Goal: Task Accomplishment & Management: Manage account settings

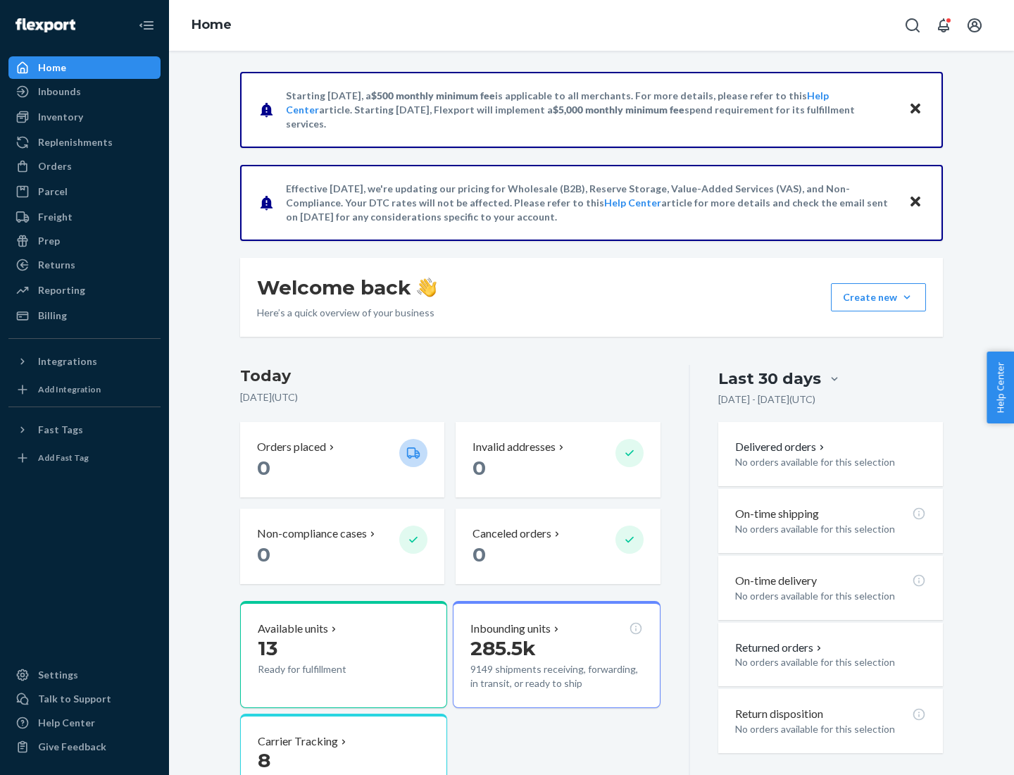
click at [907, 297] on button "Create new Create new inbound Create new order Create new product" at bounding box center [878, 297] width 95 height 28
click at [85, 92] on div "Inbounds" at bounding box center [84, 92] width 149 height 20
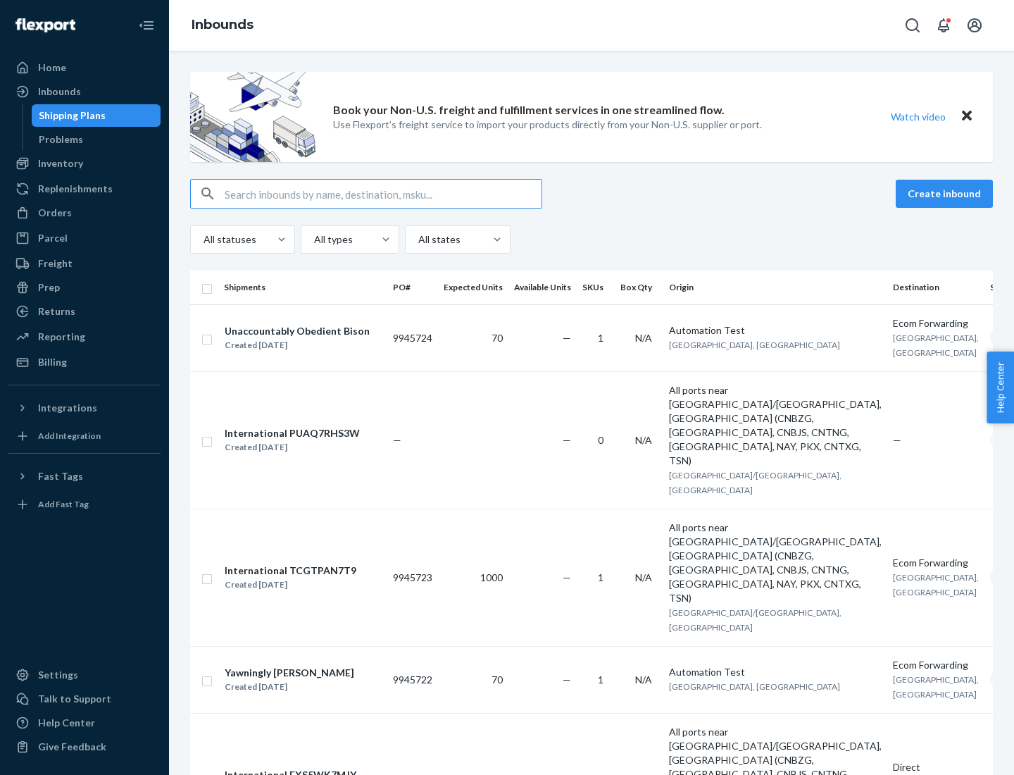
click at [947, 194] on button "Create inbound" at bounding box center [944, 194] width 97 height 28
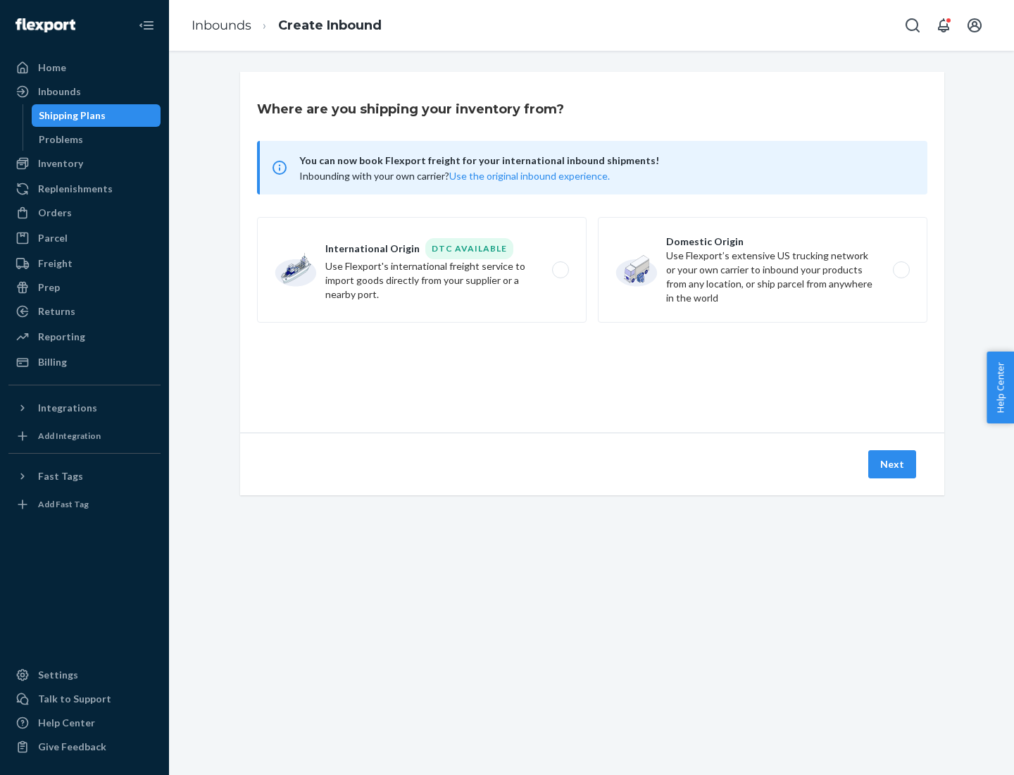
click at [763, 270] on label "Domestic Origin Use Flexport’s extensive US trucking network or your own carrie…" at bounding box center [763, 270] width 330 height 106
click at [901, 270] on input "Domestic Origin Use Flexport’s extensive US trucking network or your own carrie…" at bounding box center [905, 270] width 9 height 9
radio input "true"
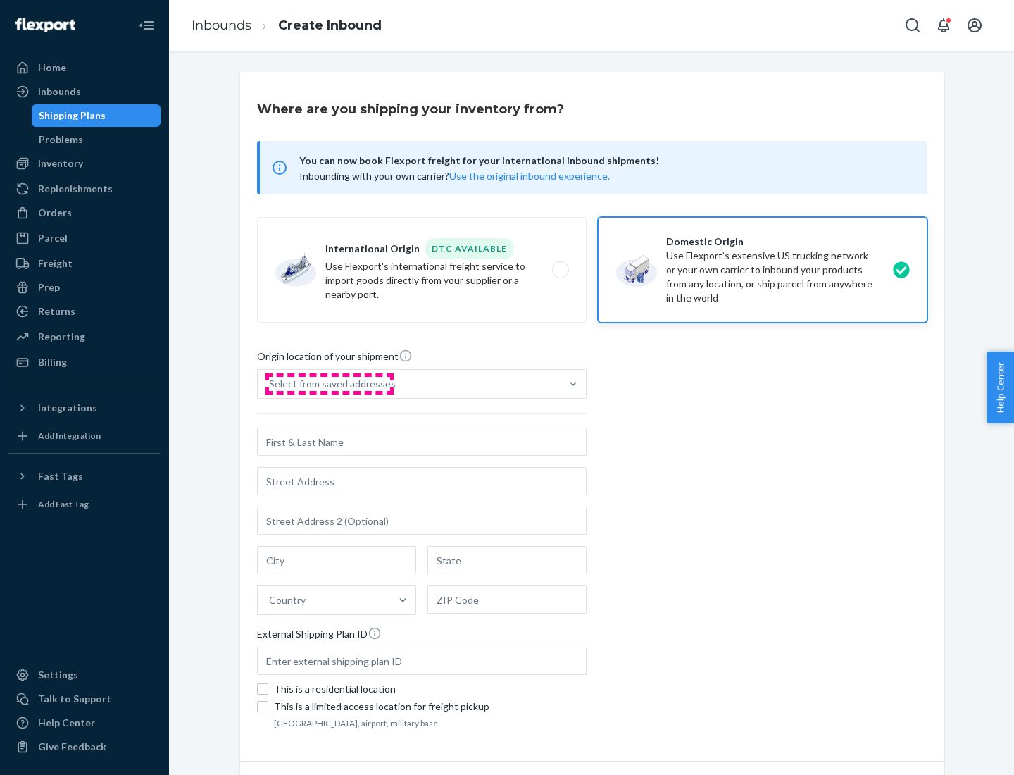
click at [329, 384] on div "Select from saved addresses" at bounding box center [332, 384] width 127 height 14
click at [270, 384] on input "Select from saved addresses" at bounding box center [269, 384] width 1 height 14
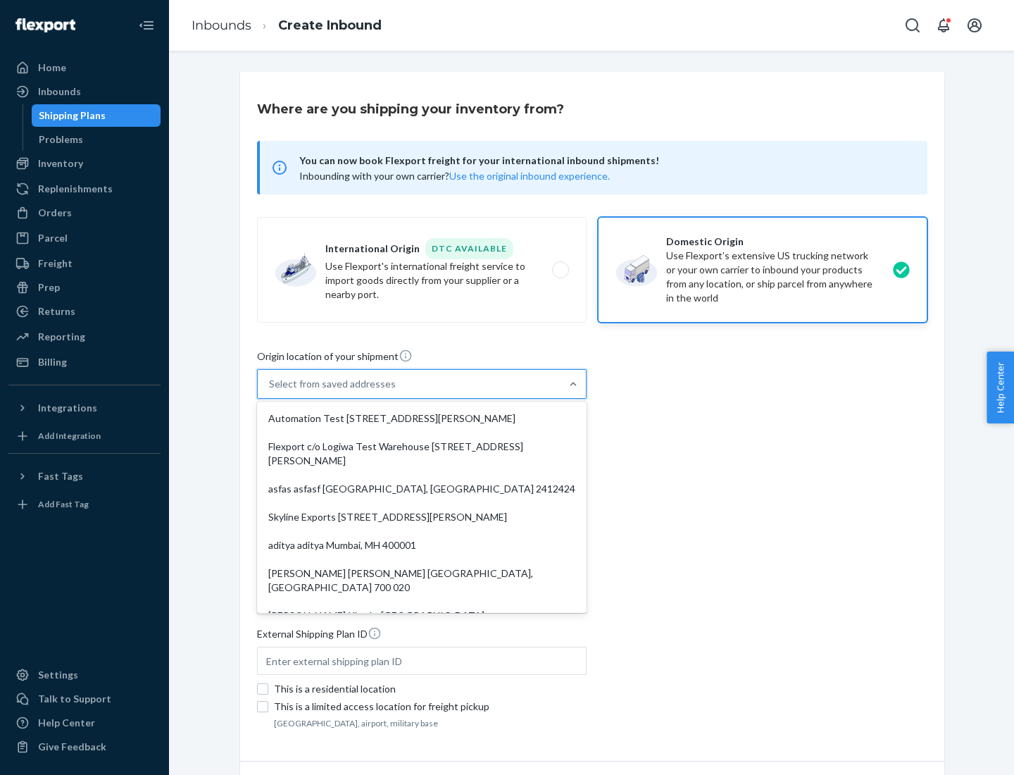
scroll to position [6, 0]
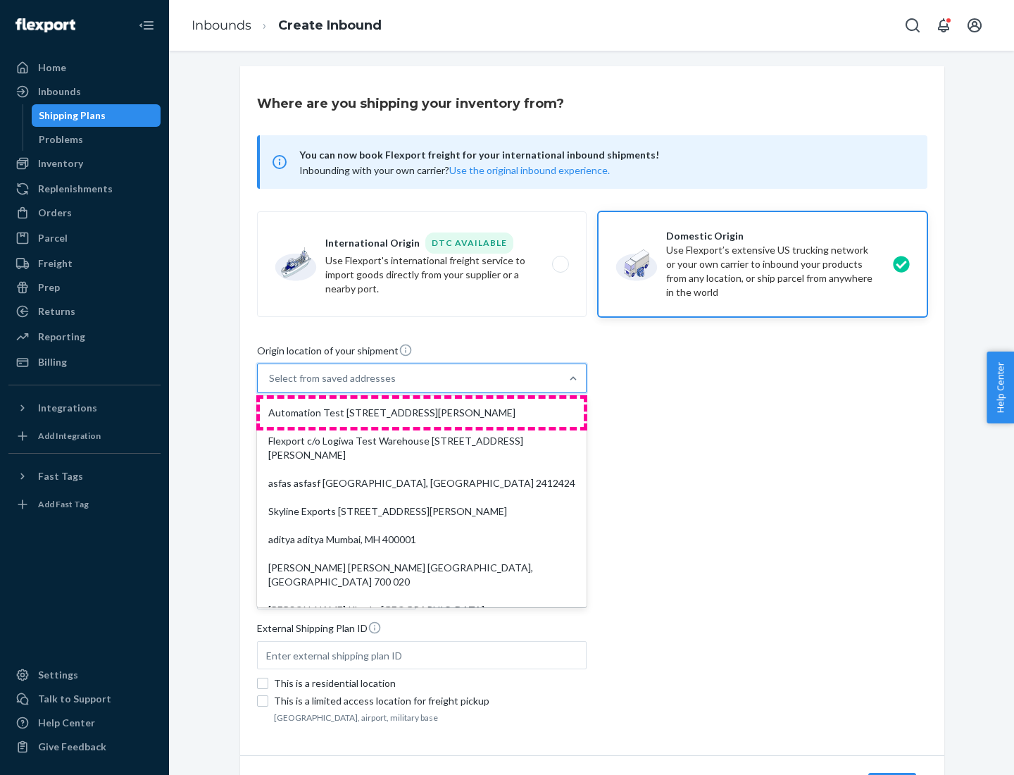
click at [422, 413] on div "Automation Test [STREET_ADDRESS][PERSON_NAME]" at bounding box center [422, 413] width 324 height 28
click at [270, 385] on input "option Automation Test [STREET_ADDRESS][PERSON_NAME]. 9 results available. Use …" at bounding box center [269, 378] width 1 height 14
type input "Automation Test"
type input "9th Floor"
type input "[GEOGRAPHIC_DATA]"
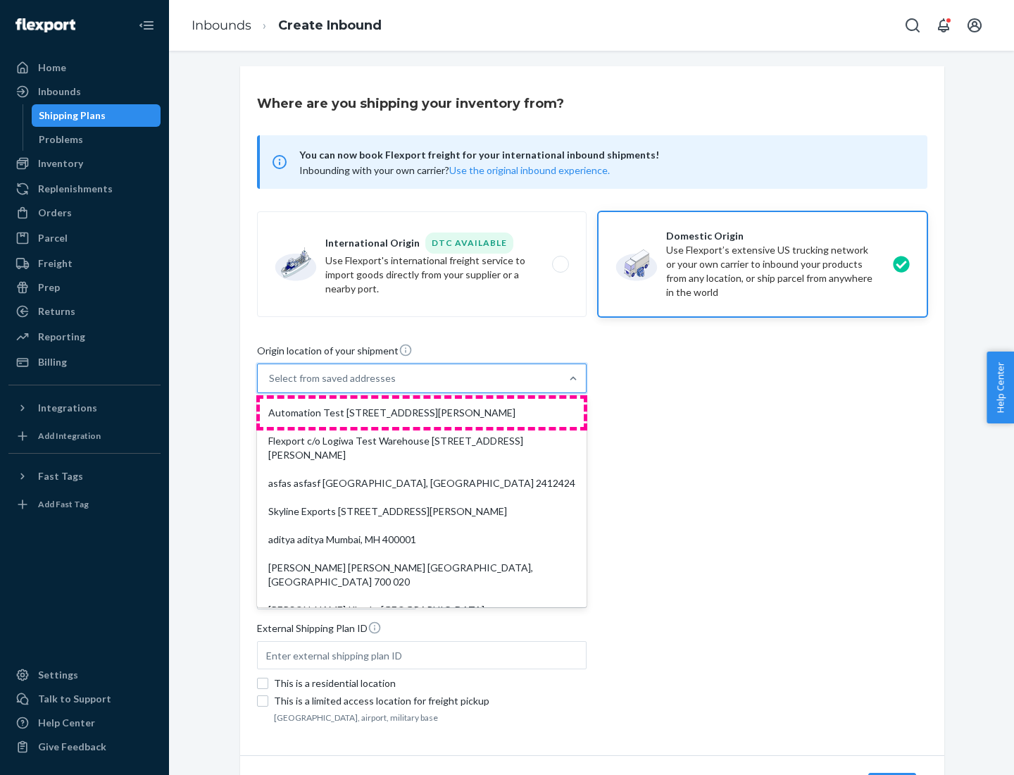
type input "CA"
type input "94104"
type input "[STREET_ADDRESS][PERSON_NAME]"
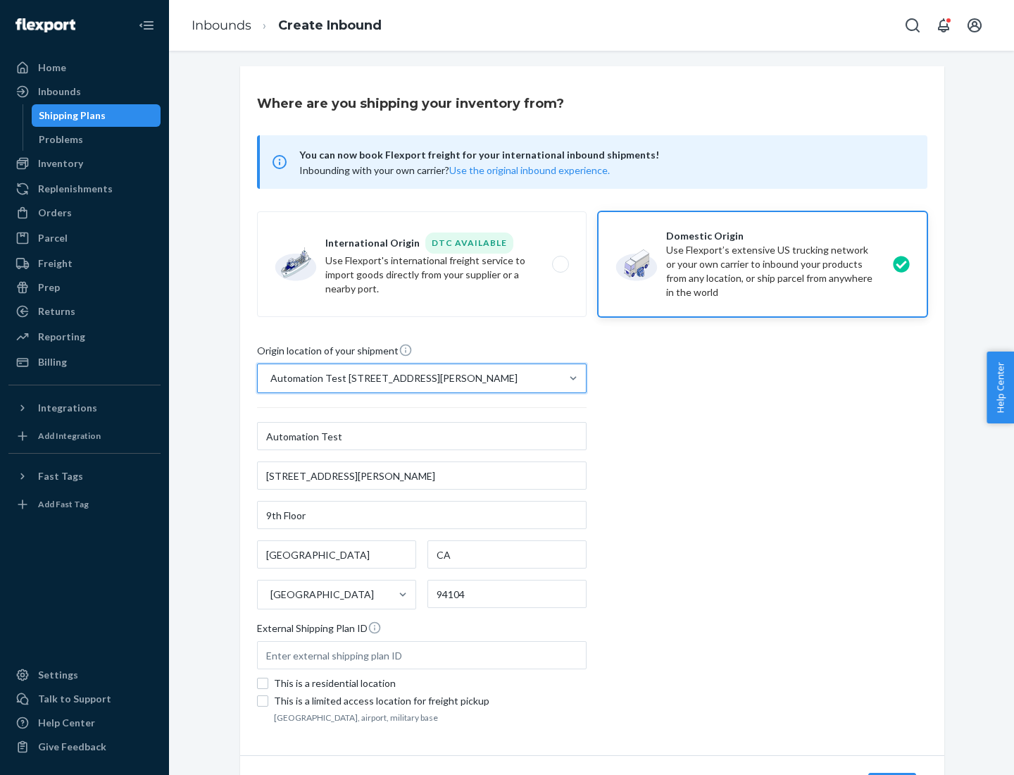
scroll to position [82, 0]
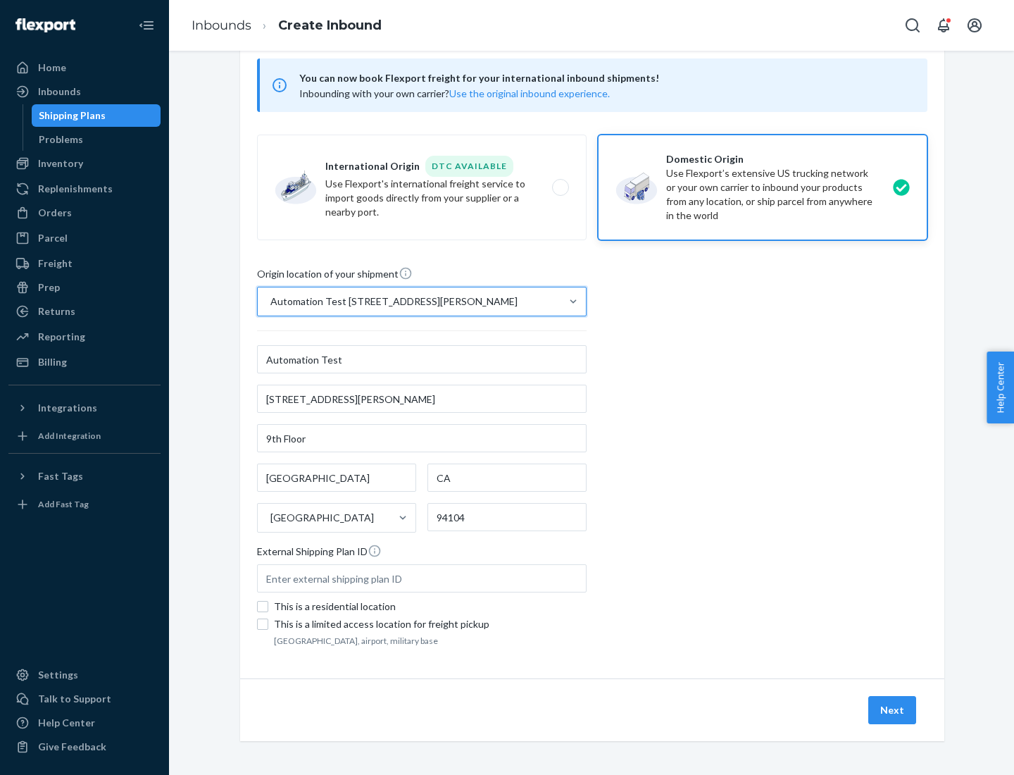
click at [893, 710] on button "Next" at bounding box center [892, 710] width 48 height 28
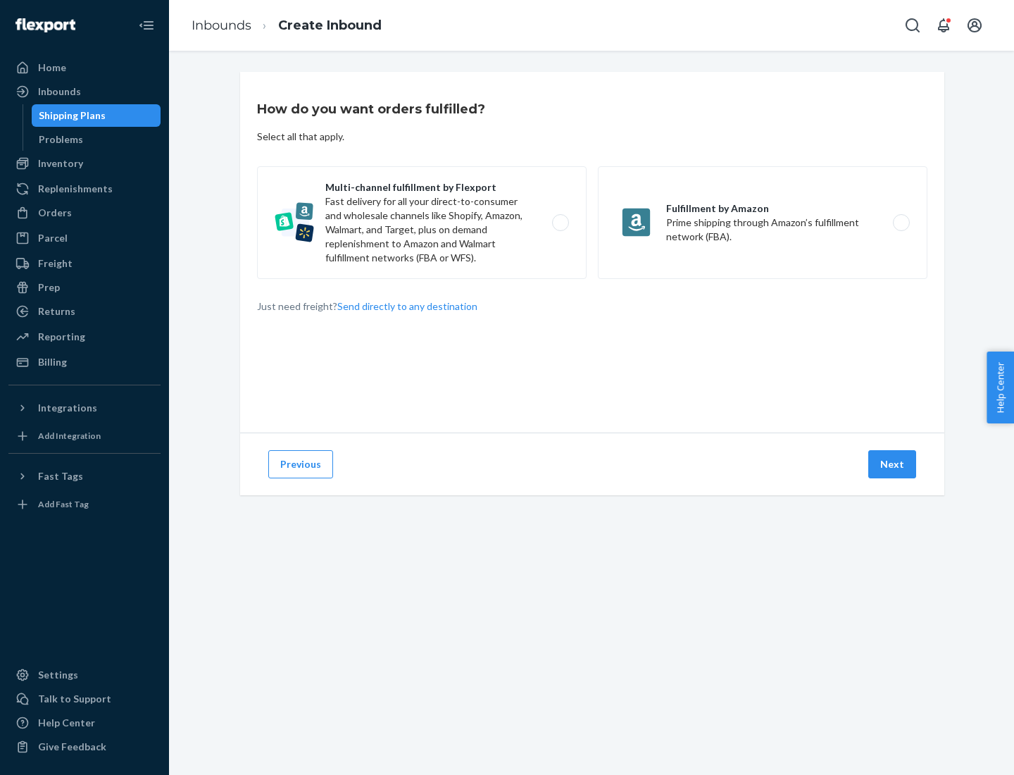
click at [422, 223] on label "Multi-channel fulfillment by Flexport Fast delivery for all your direct-to-cons…" at bounding box center [422, 222] width 330 height 113
click at [560, 223] on input "Multi-channel fulfillment by Flexport Fast delivery for all your direct-to-cons…" at bounding box center [564, 222] width 9 height 9
radio input "true"
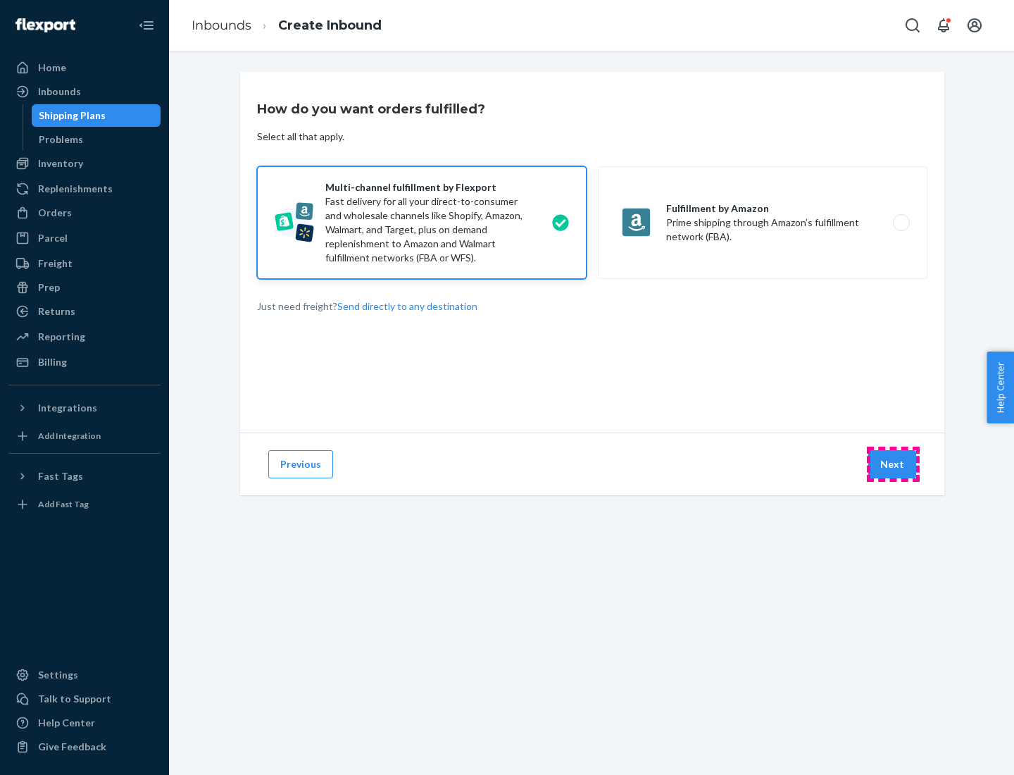
click at [893, 464] on button "Next" at bounding box center [892, 464] width 48 height 28
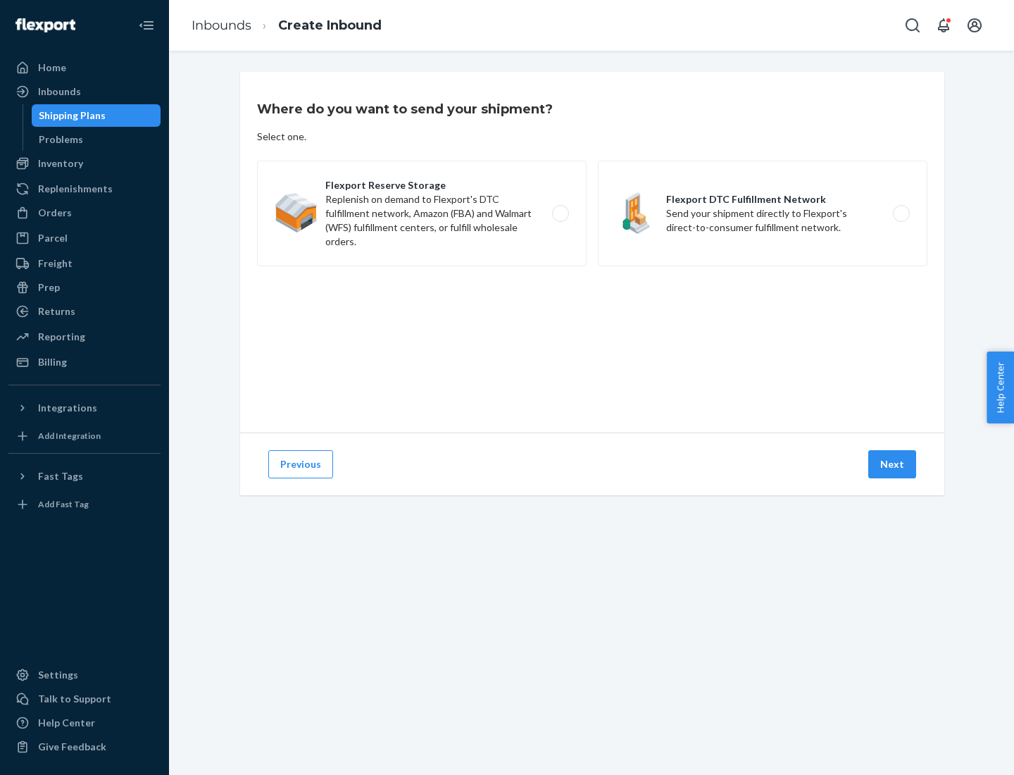
click at [763, 213] on label "Flexport DTC Fulfillment Network Send your shipment directly to Flexport's dire…" at bounding box center [763, 214] width 330 height 106
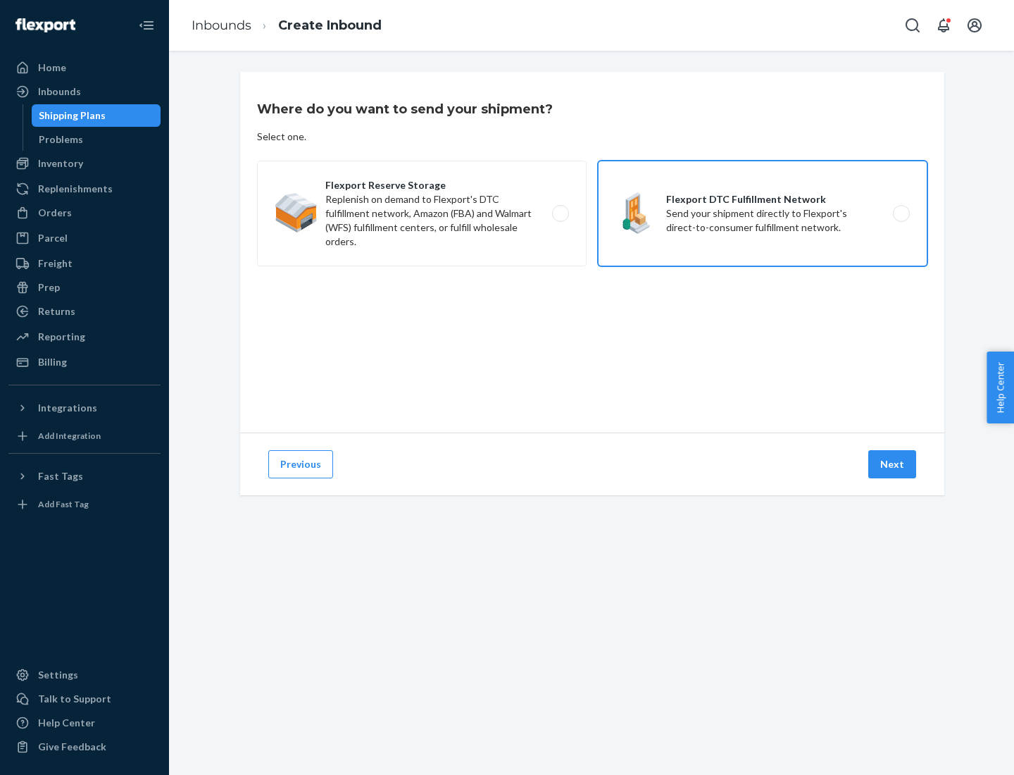
click at [901, 213] on input "Flexport DTC Fulfillment Network Send your shipment directly to Flexport's dire…" at bounding box center [905, 213] width 9 height 9
radio input "true"
click at [893, 464] on button "Next" at bounding box center [892, 464] width 48 height 28
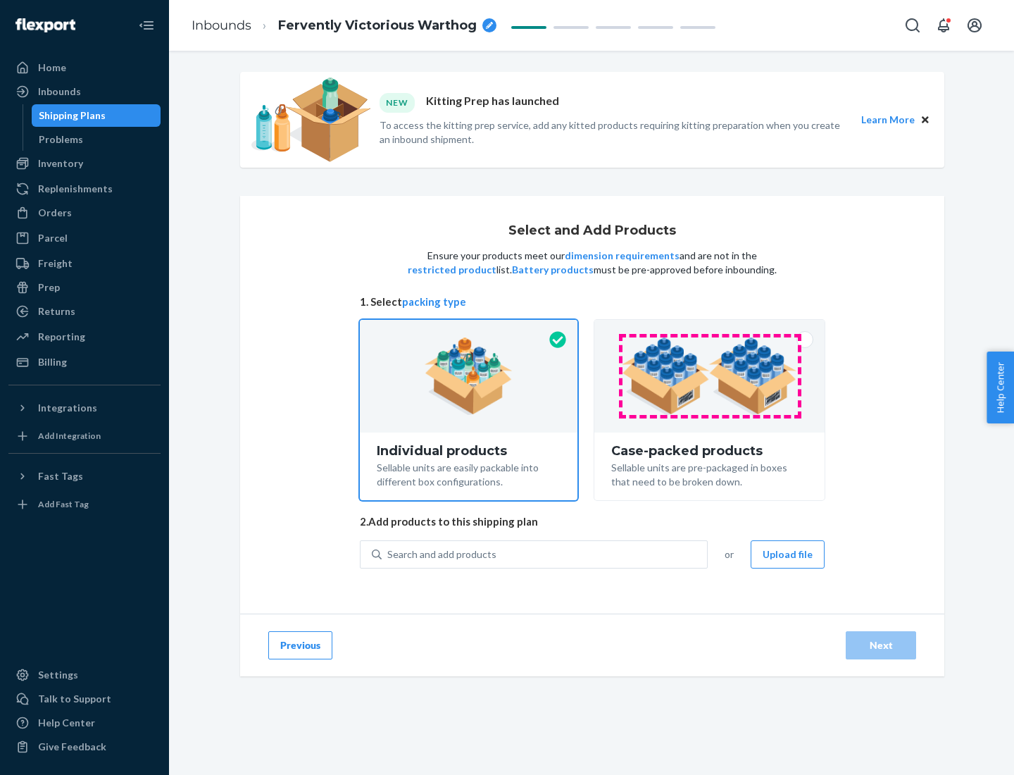
click at [710, 376] on img at bounding box center [709, 375] width 175 height 77
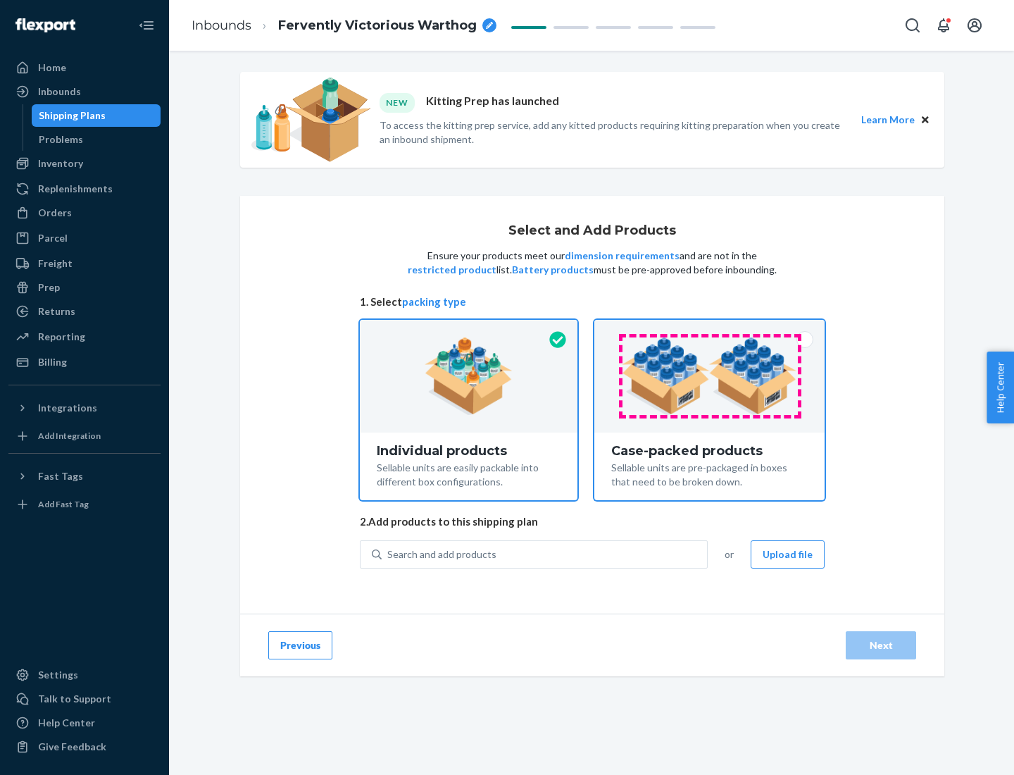
click at [710, 329] on input "Case-packed products Sellable units are pre-packaged in boxes that need to be b…" at bounding box center [709, 324] width 9 height 9
radio input "true"
radio input "false"
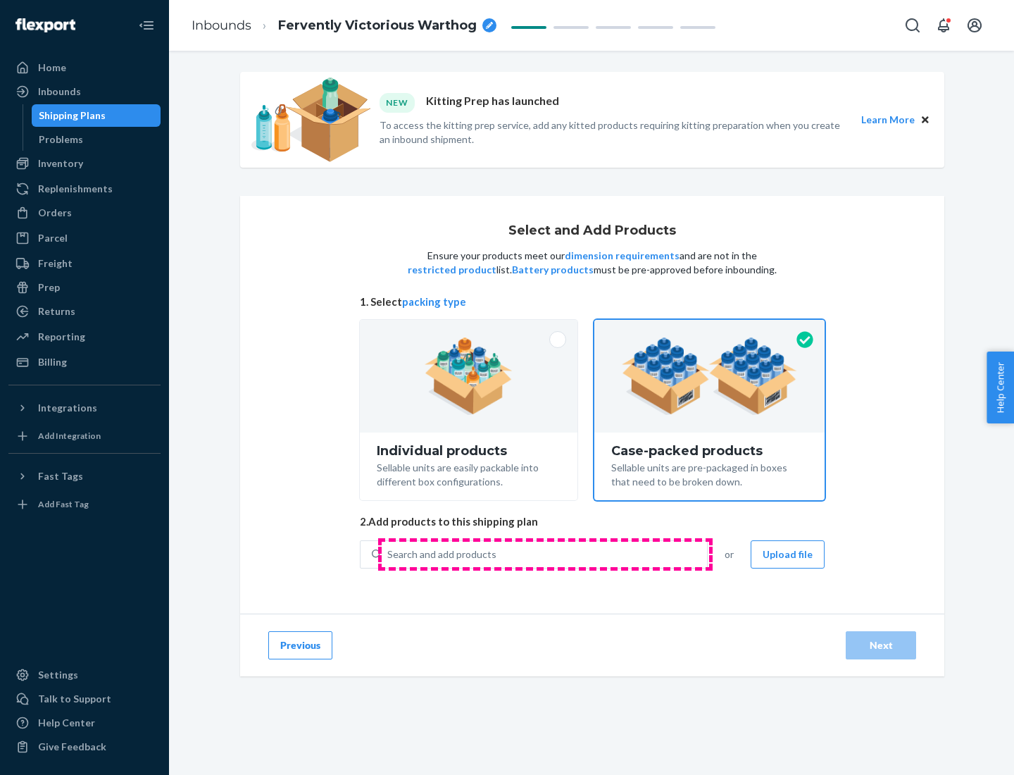
click at [545, 554] on div "Search and add products" at bounding box center [544, 554] width 325 height 25
click at [389, 554] on input "Search and add products" at bounding box center [387, 554] width 1 height 14
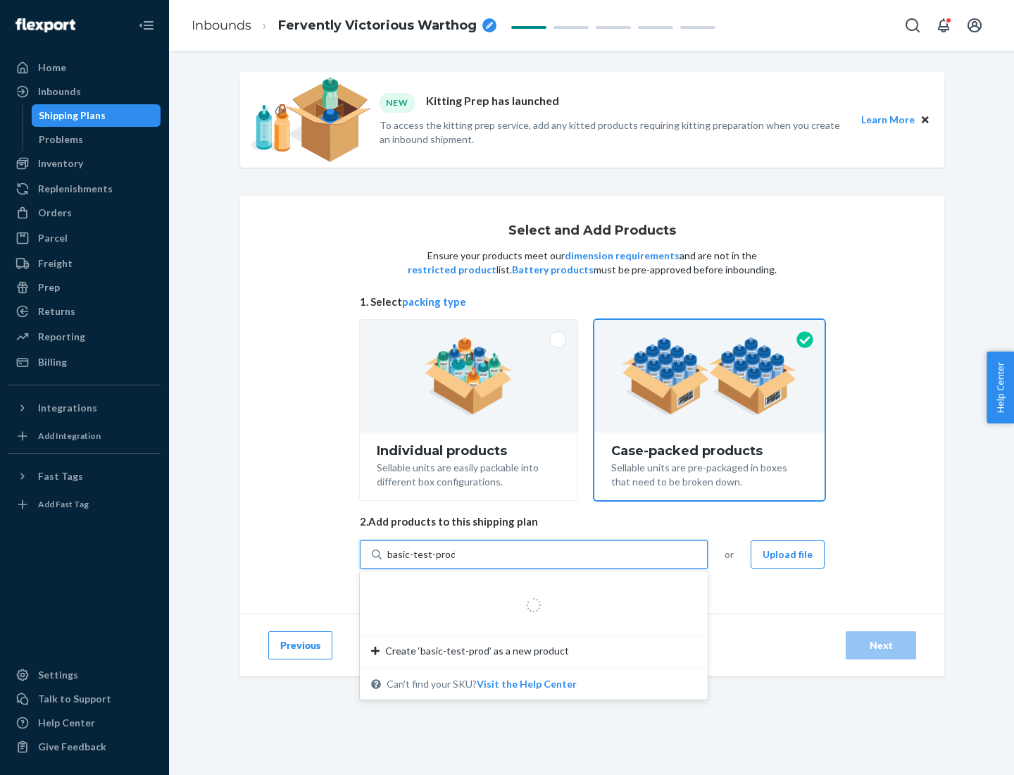
type input "basic-test-product-1"
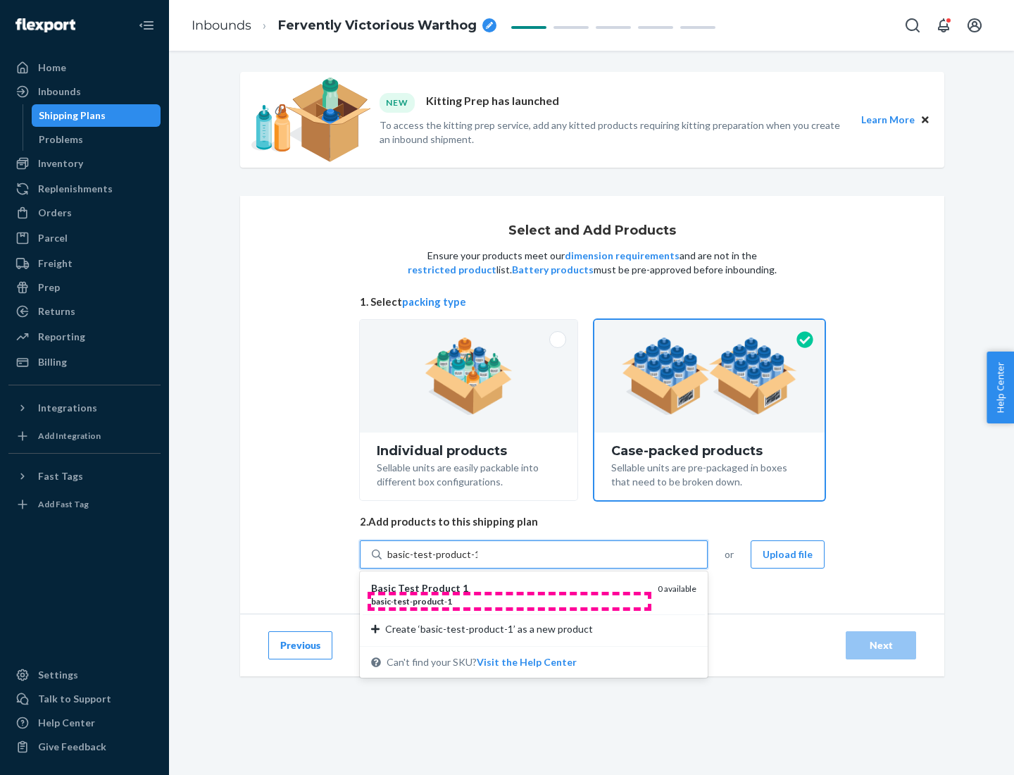
click at [509, 601] on div "basic - test - product - 1" at bounding box center [508, 601] width 275 height 12
click at [478, 561] on input "basic-test-product-1" at bounding box center [432, 554] width 90 height 14
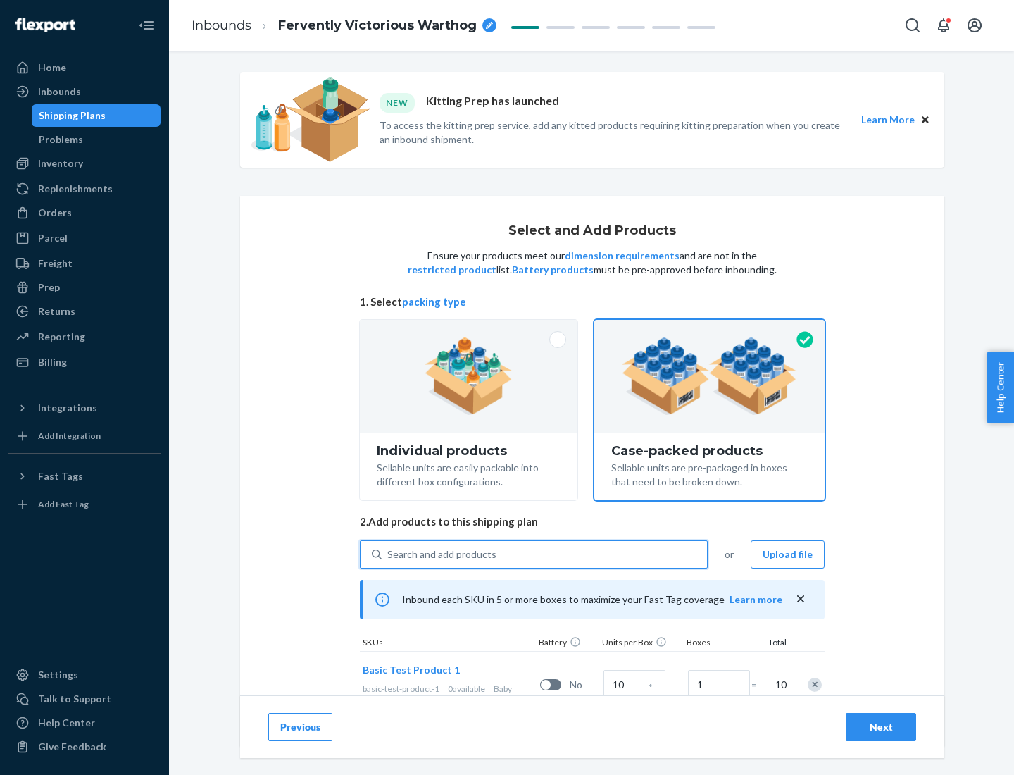
scroll to position [51, 0]
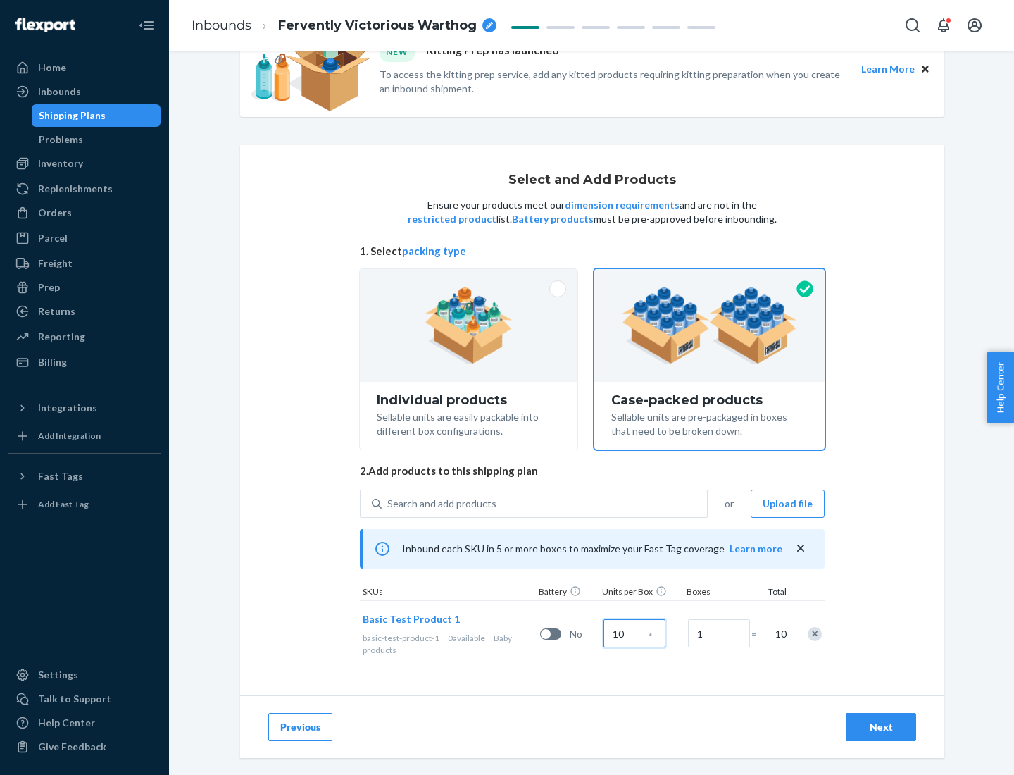
type input "10"
type input "7"
click at [881, 727] on div "Next" at bounding box center [881, 727] width 46 height 14
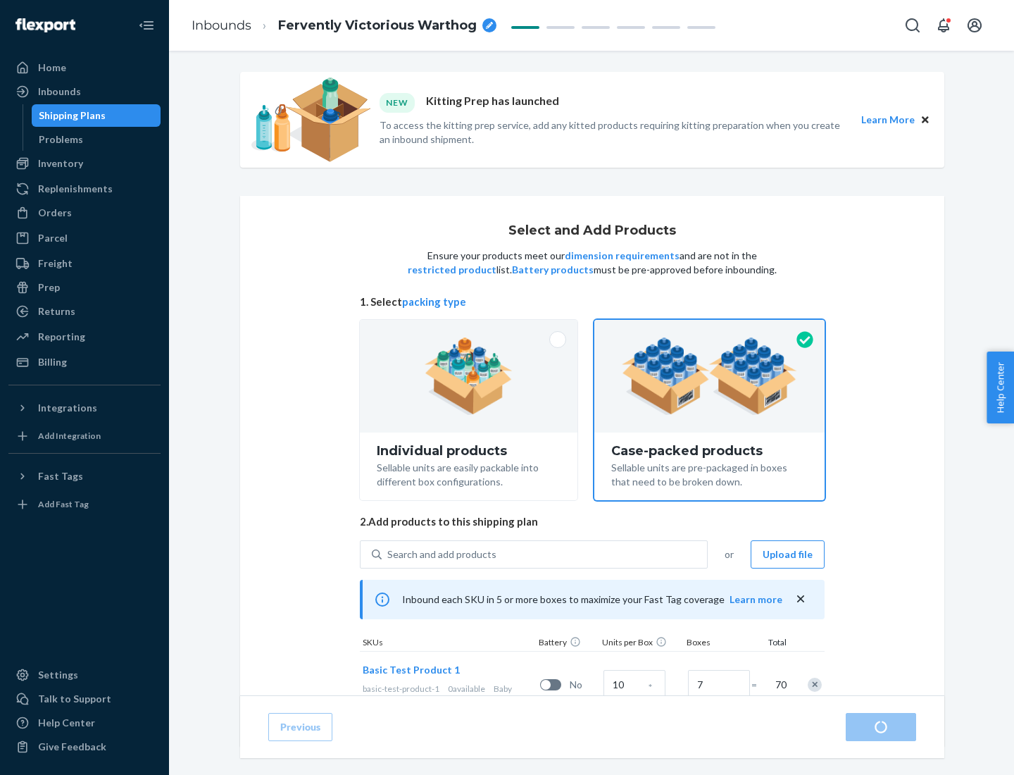
radio input "true"
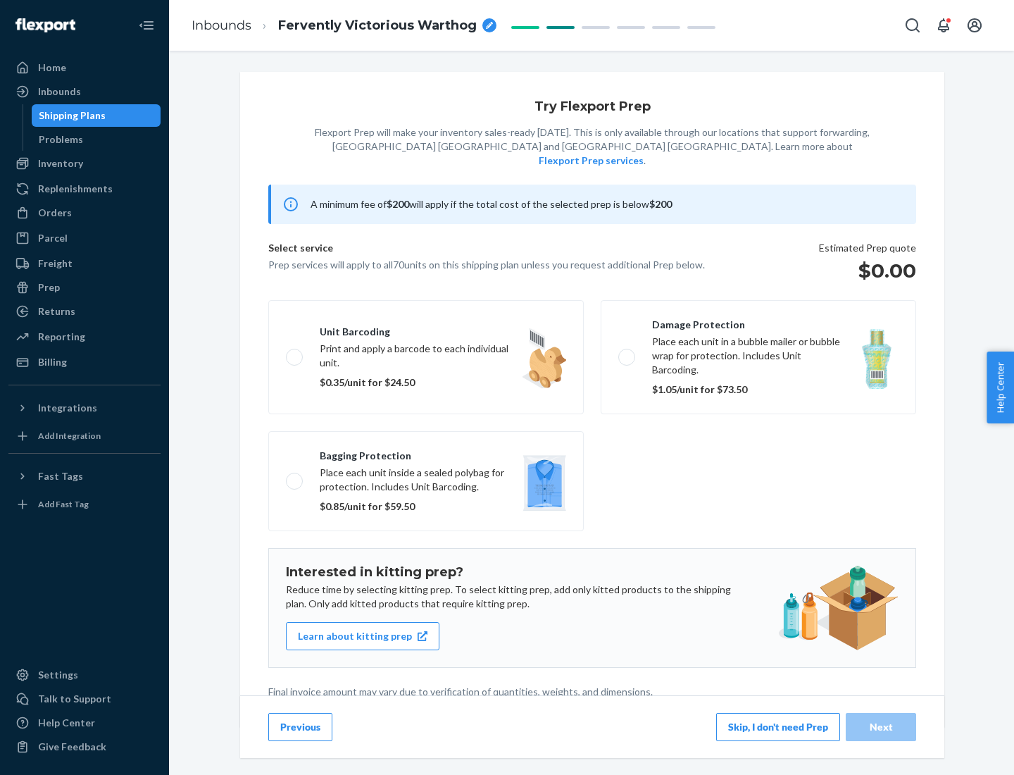
scroll to position [4, 0]
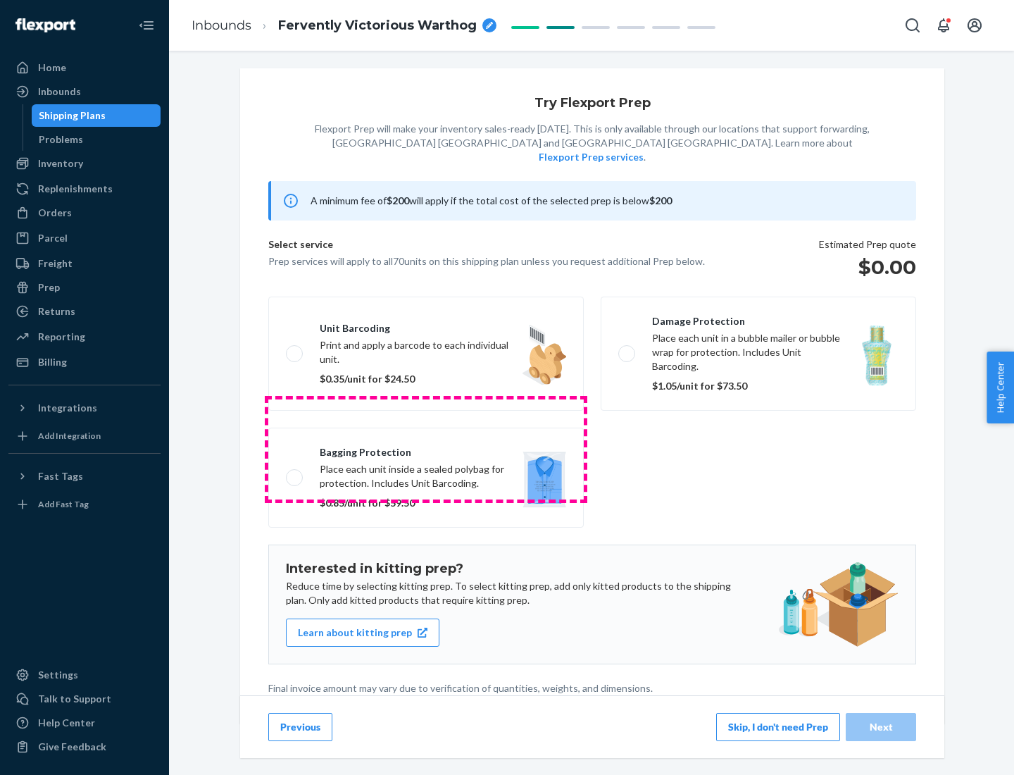
click at [426, 449] on label "Bagging protection Place each unit inside a sealed polybag for protection. Incl…" at bounding box center [426, 478] width 316 height 100
click at [295, 473] on input "Bagging protection Place each unit inside a sealed polybag for protection. Incl…" at bounding box center [290, 477] width 9 height 9
checkbox input "true"
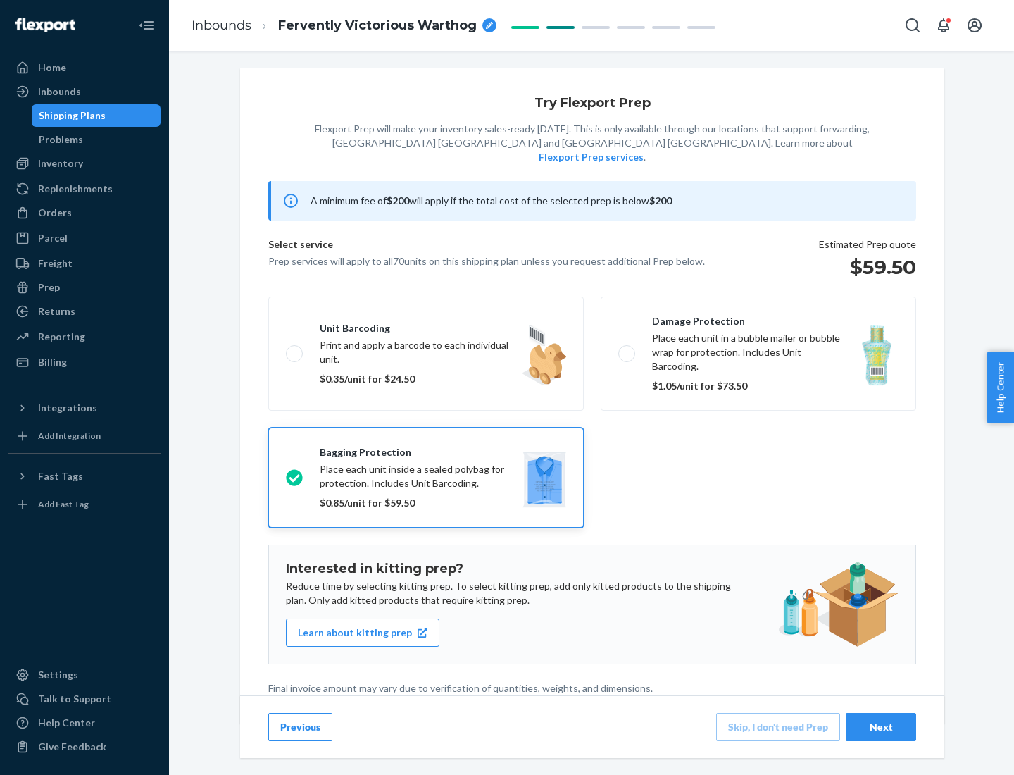
click at [881, 726] on div "Next" at bounding box center [881, 727] width 46 height 14
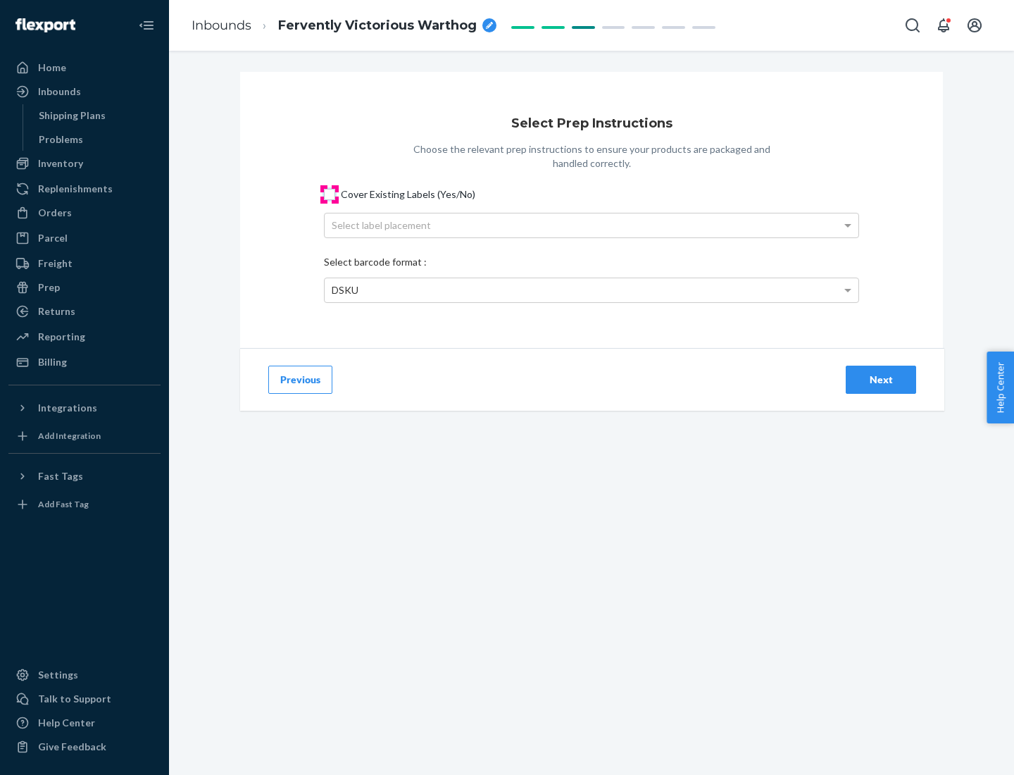
click at [330, 194] on input "Cover Existing Labels (Yes/No)" at bounding box center [329, 194] width 11 height 11
checkbox input "true"
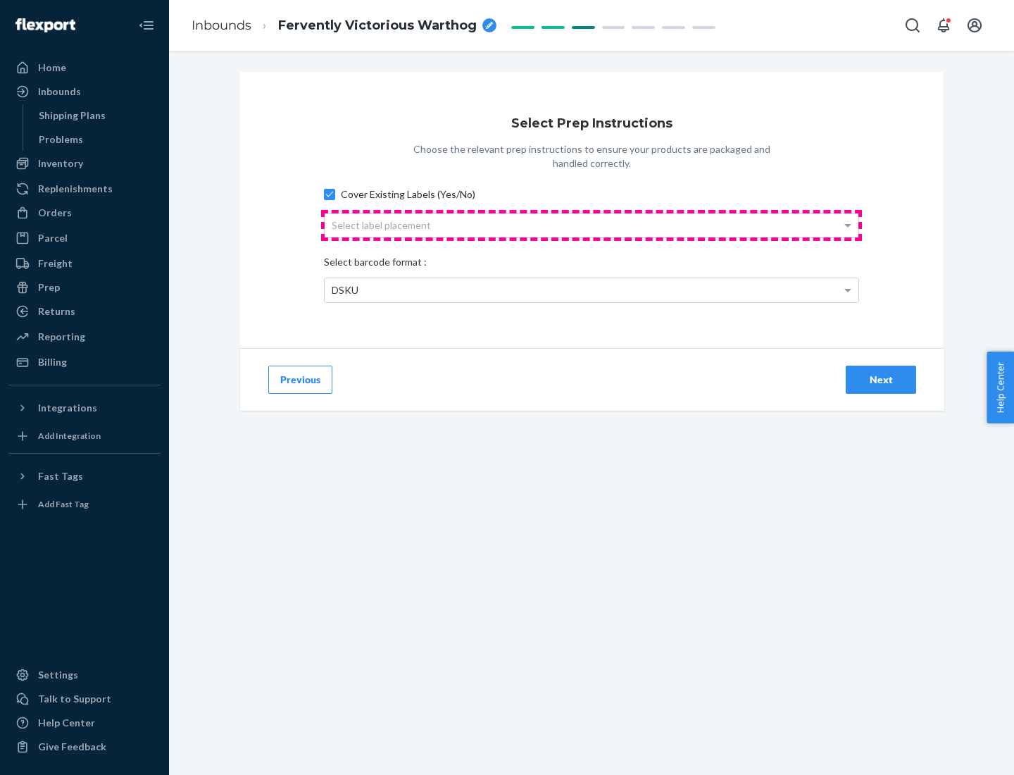
click at [592, 225] on div "Select label placement" at bounding box center [592, 225] width 534 height 24
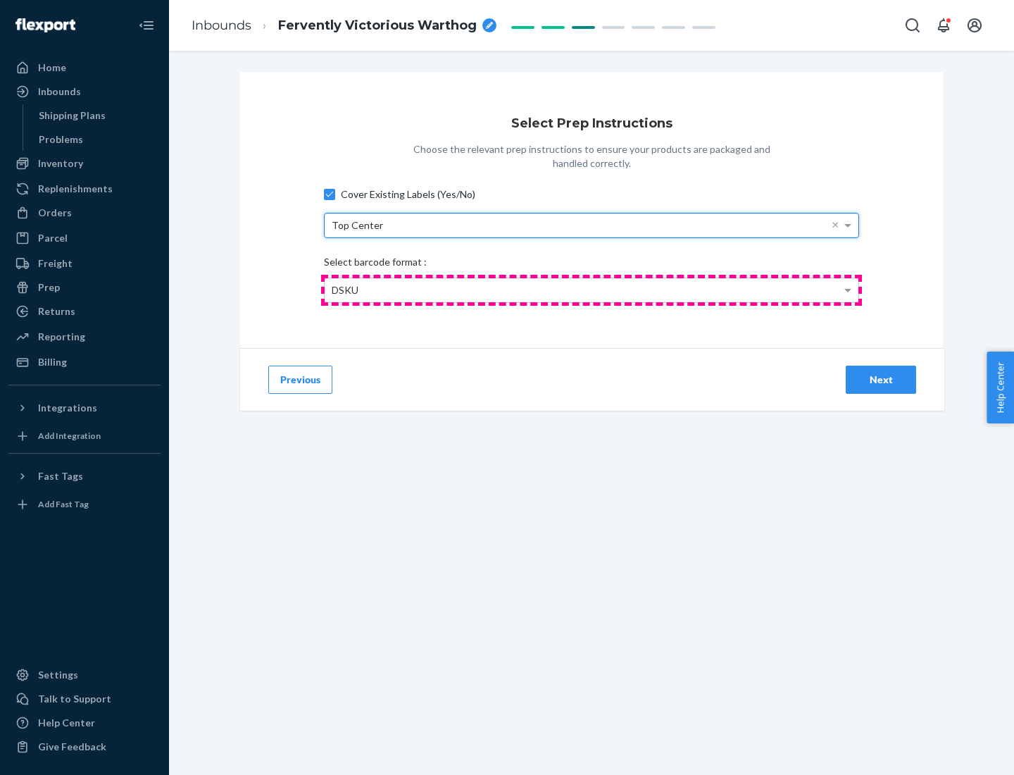
click at [592, 289] on div "DSKU" at bounding box center [592, 290] width 534 height 24
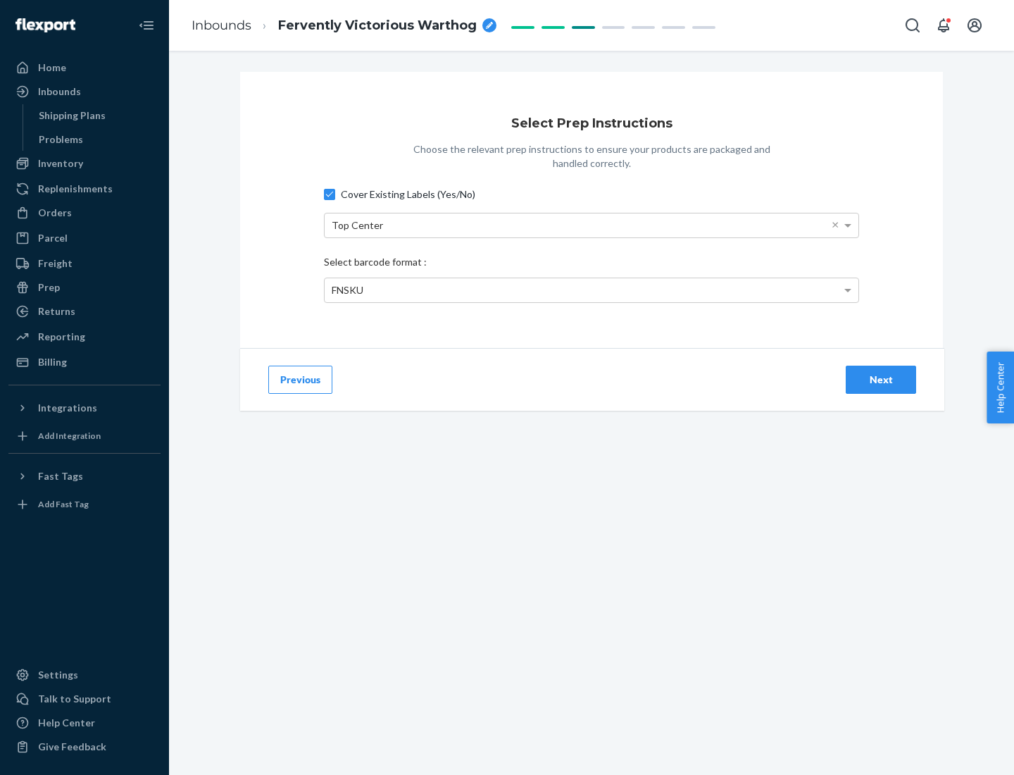
click at [881, 379] on div "Next" at bounding box center [881, 380] width 46 height 14
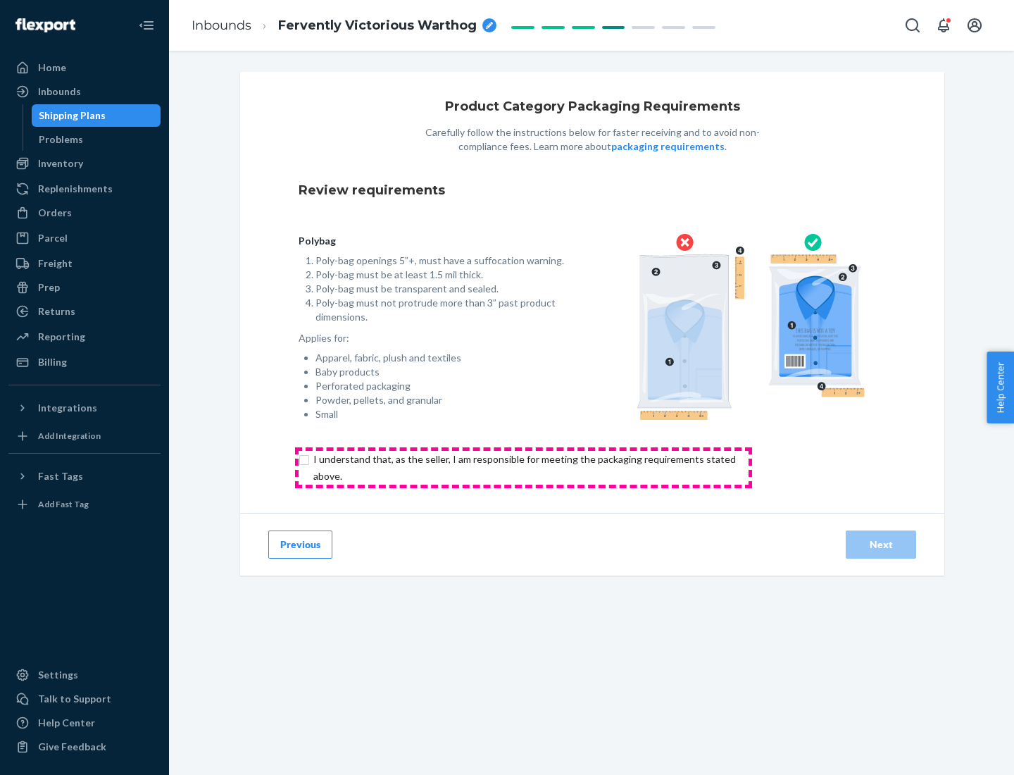
click at [523, 467] on input "checkbox" at bounding box center [533, 468] width 468 height 34
checkbox input "true"
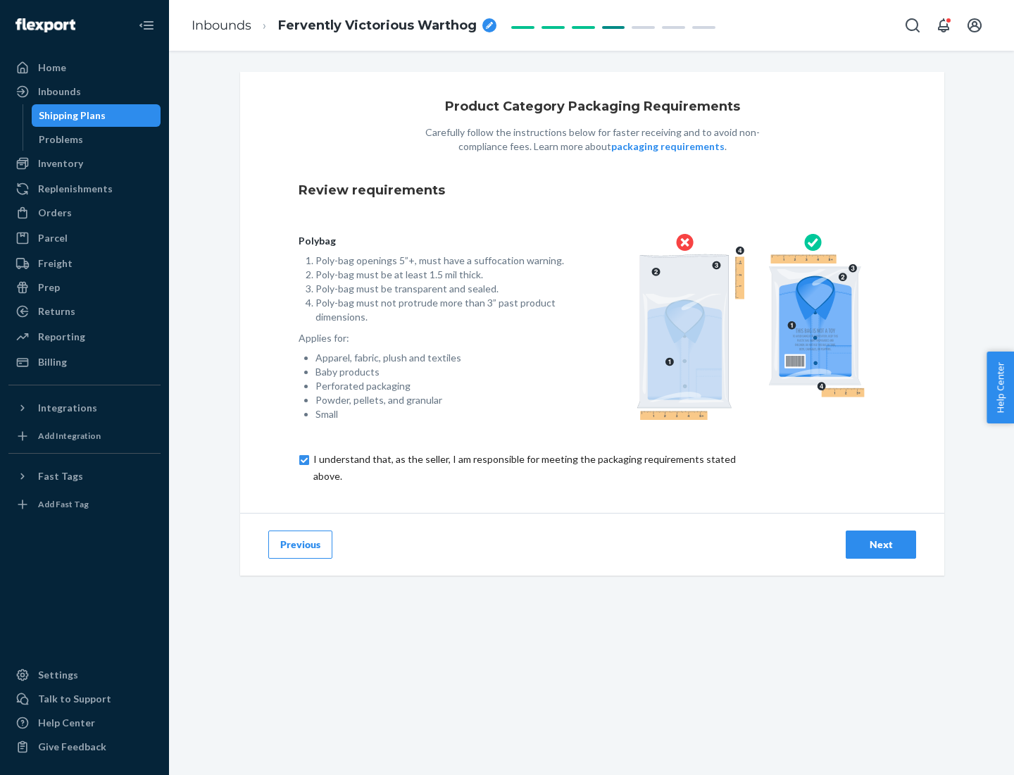
click at [881, 544] on div "Next" at bounding box center [881, 544] width 46 height 14
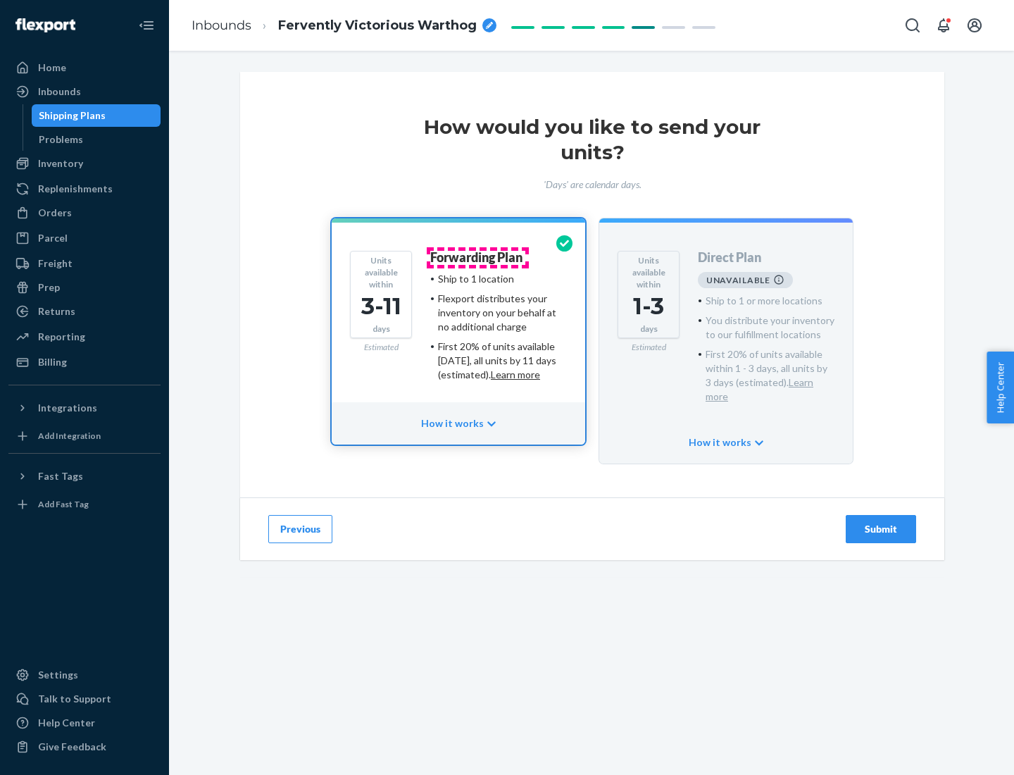
click at [478, 257] on h4 "Forwarding Plan" at bounding box center [476, 258] width 92 height 14
click at [881, 522] on div "Submit" at bounding box center [881, 529] width 46 height 14
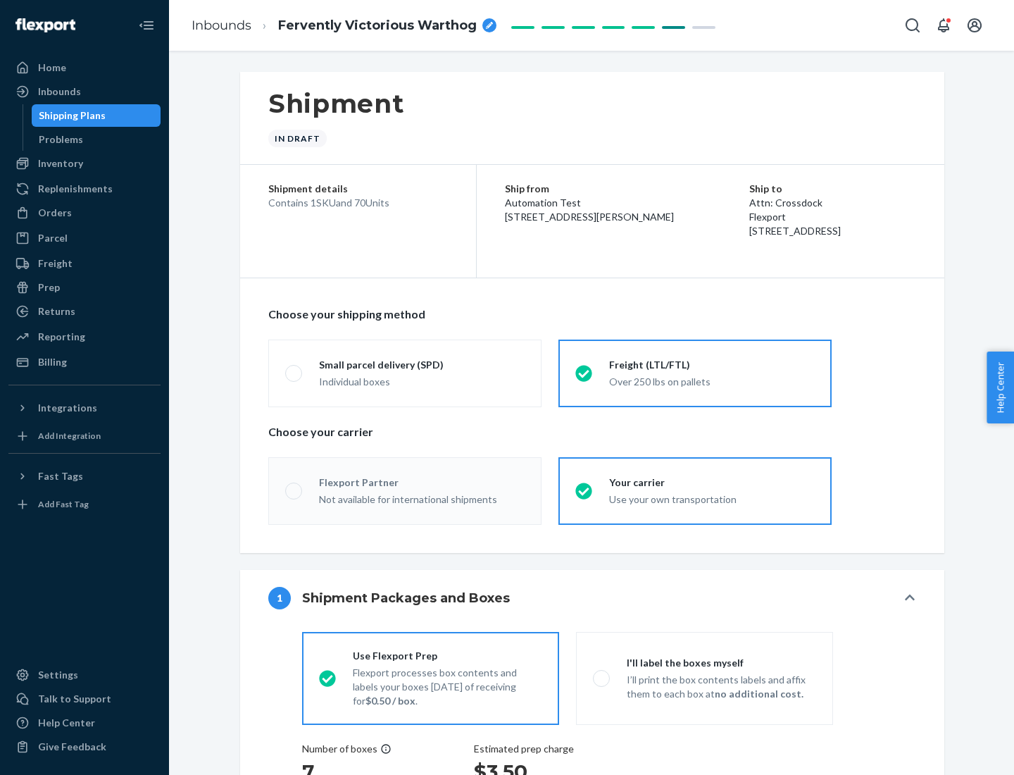
radio input "true"
radio input "false"
radio input "true"
radio input "false"
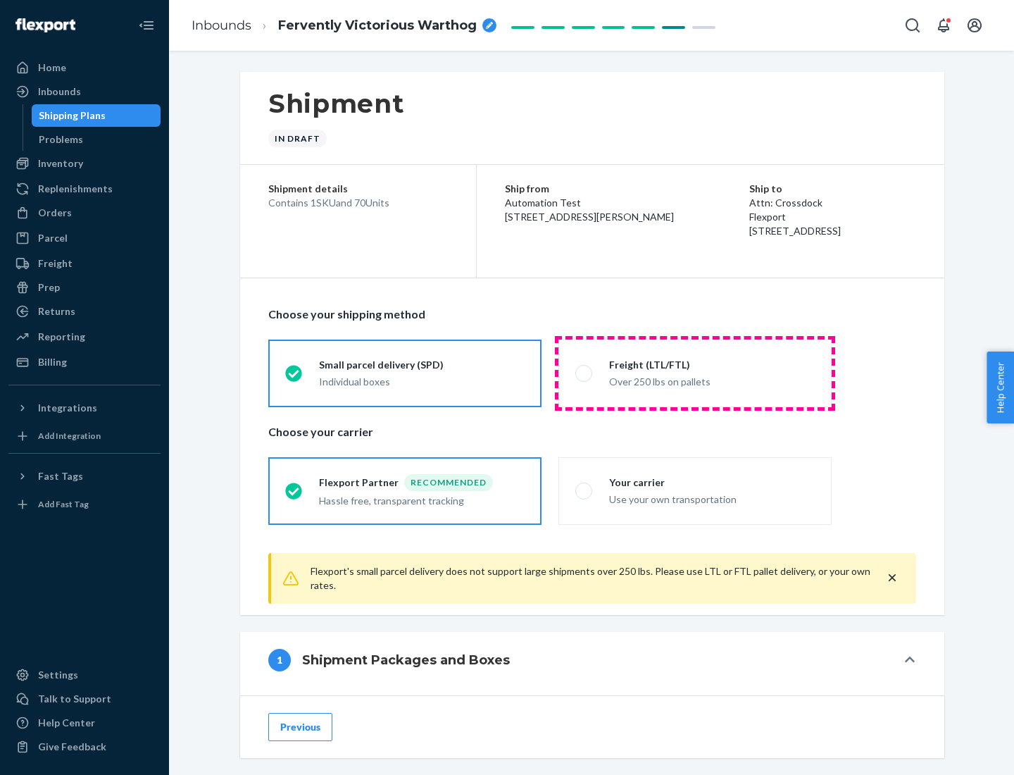
click at [695, 373] on div "Over 250 lbs on pallets" at bounding box center [712, 380] width 206 height 17
click at [585, 373] on input "Freight (LTL/FTL) Over 250 lbs on pallets" at bounding box center [579, 372] width 9 height 9
radio input "true"
radio input "false"
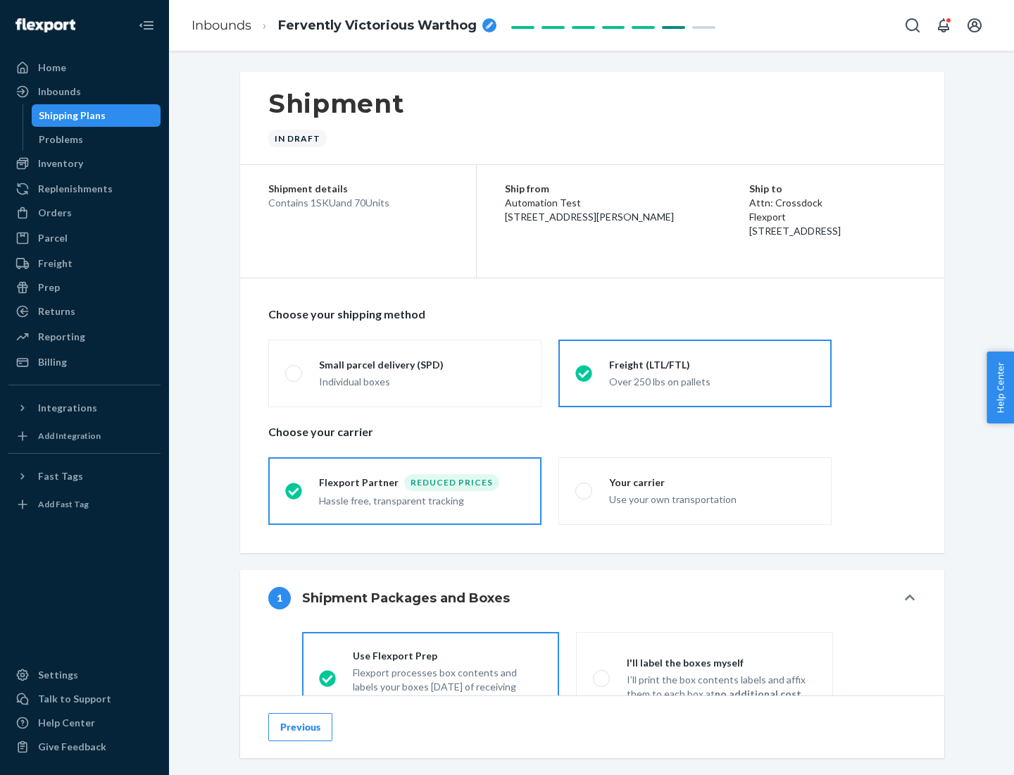
scroll to position [78, 0]
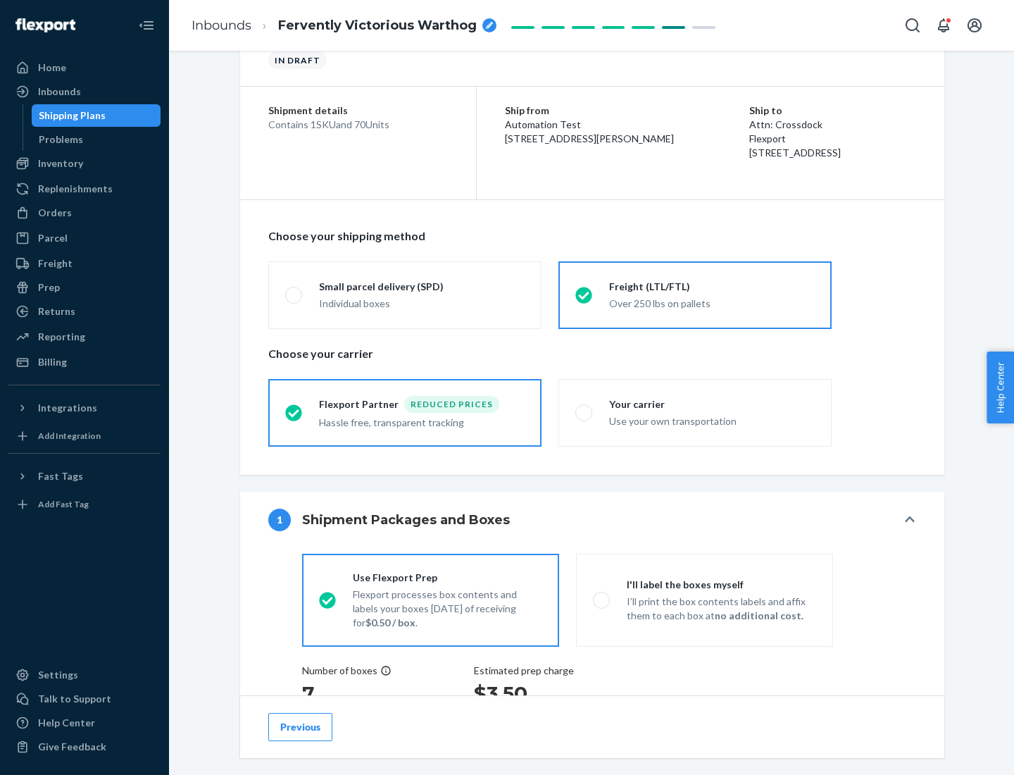
click at [695, 412] on div "Use your own transportation" at bounding box center [712, 419] width 206 height 17
click at [585, 412] on input "Your carrier Use your own transportation" at bounding box center [579, 412] width 9 height 9
radio input "true"
radio input "false"
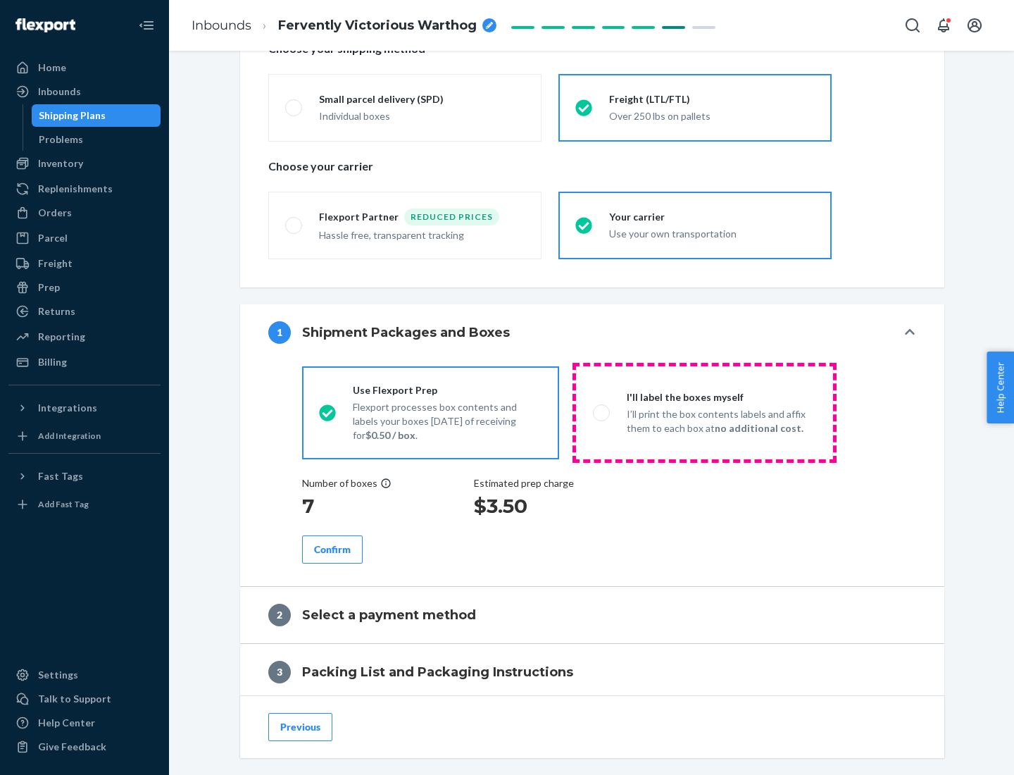
click at [704, 412] on p "I’ll print the box contents labels and affix them to each box at no additional …" at bounding box center [721, 421] width 189 height 28
click at [602, 412] on input "I'll label the boxes myself I’ll print the box contents labels and affix them t…" at bounding box center [597, 412] width 9 height 9
radio input "true"
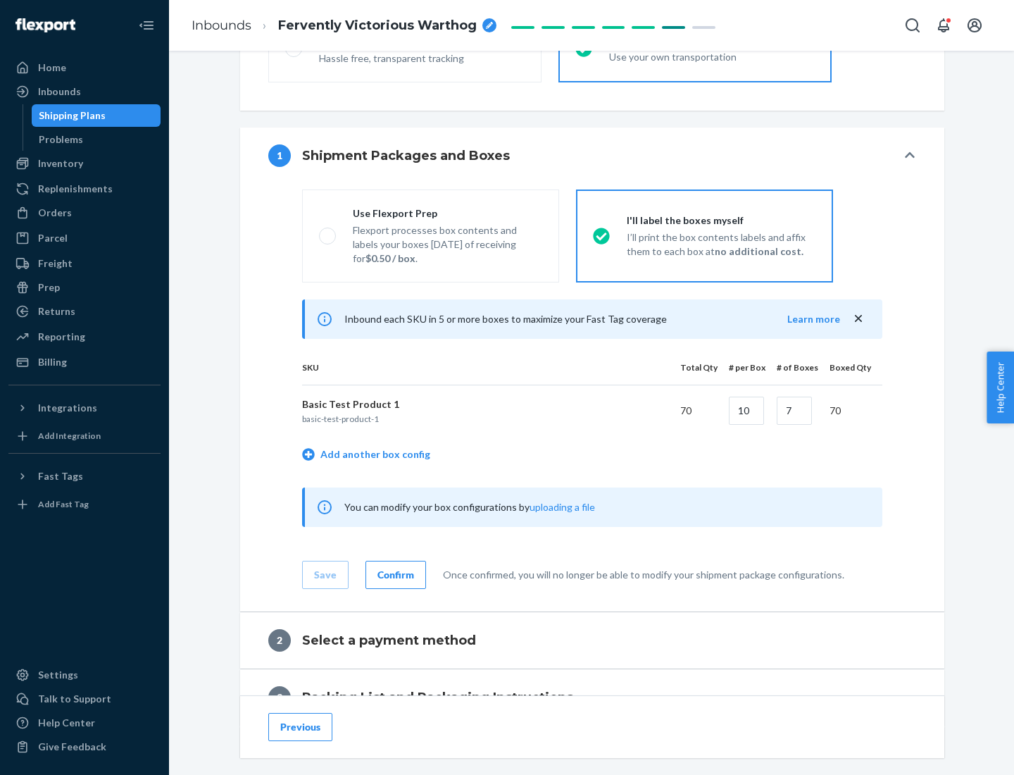
scroll to position [243, 0]
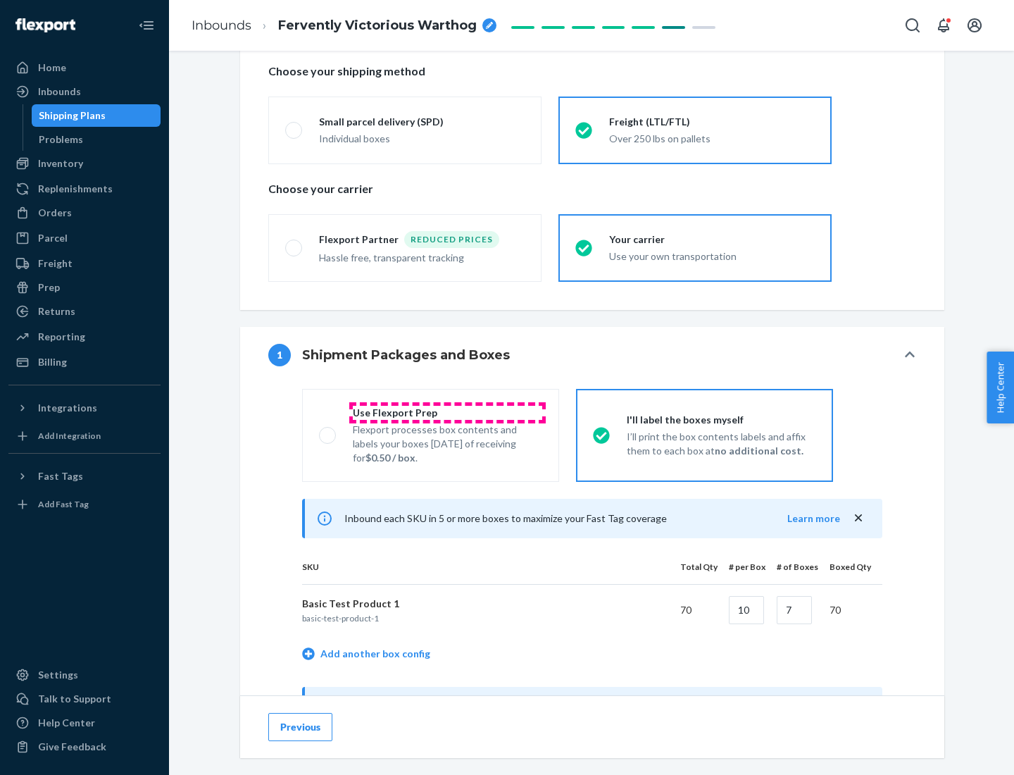
click at [447, 412] on div "Use Flexport Prep" at bounding box center [447, 413] width 189 height 14
click at [328, 430] on input "Use Flexport Prep Flexport processes box contents and labels your boxes [DATE] …" at bounding box center [323, 434] width 9 height 9
radio input "true"
radio input "false"
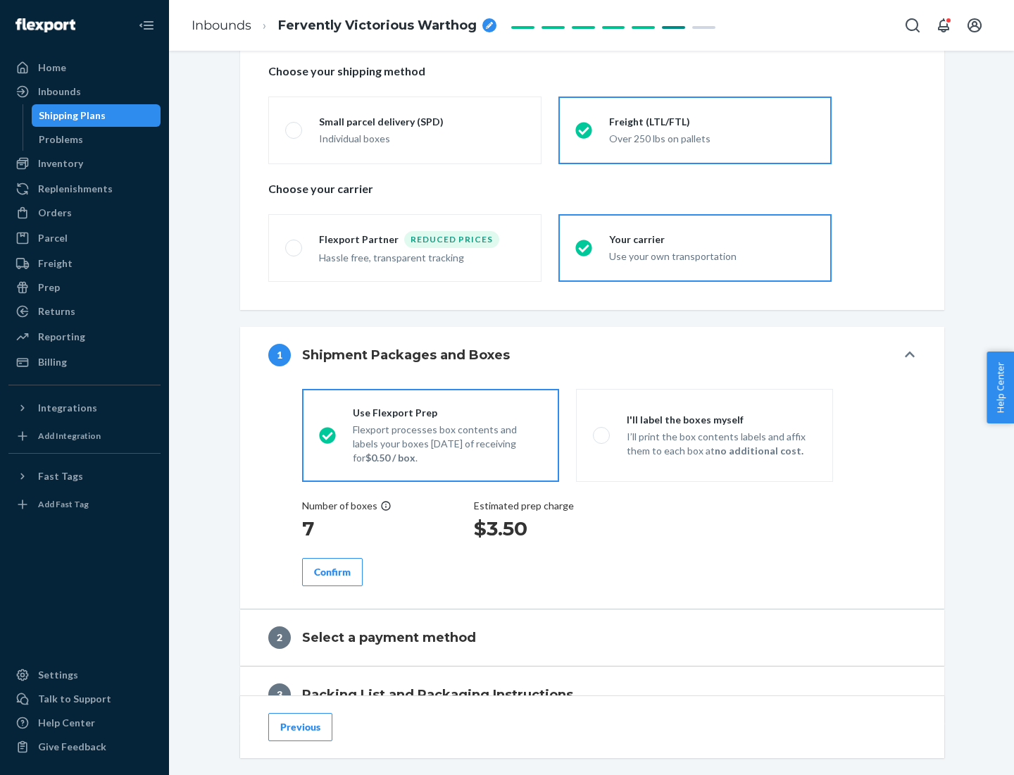
scroll to position [402, 0]
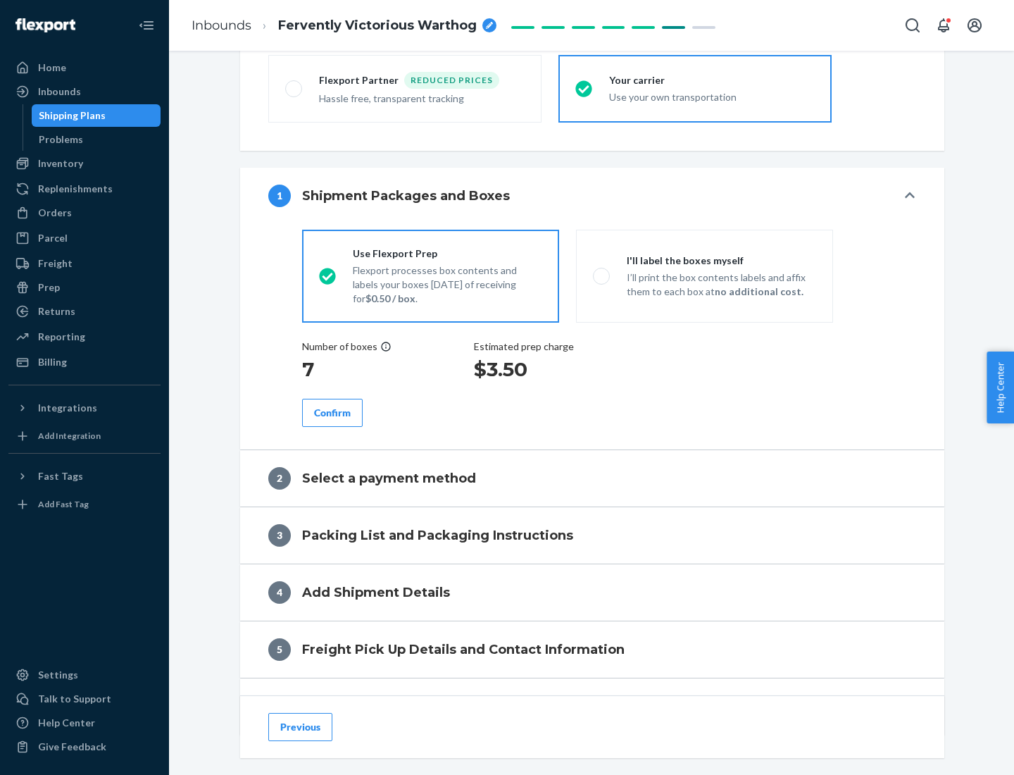
click at [332, 412] on div "Confirm" at bounding box center [332, 413] width 37 height 14
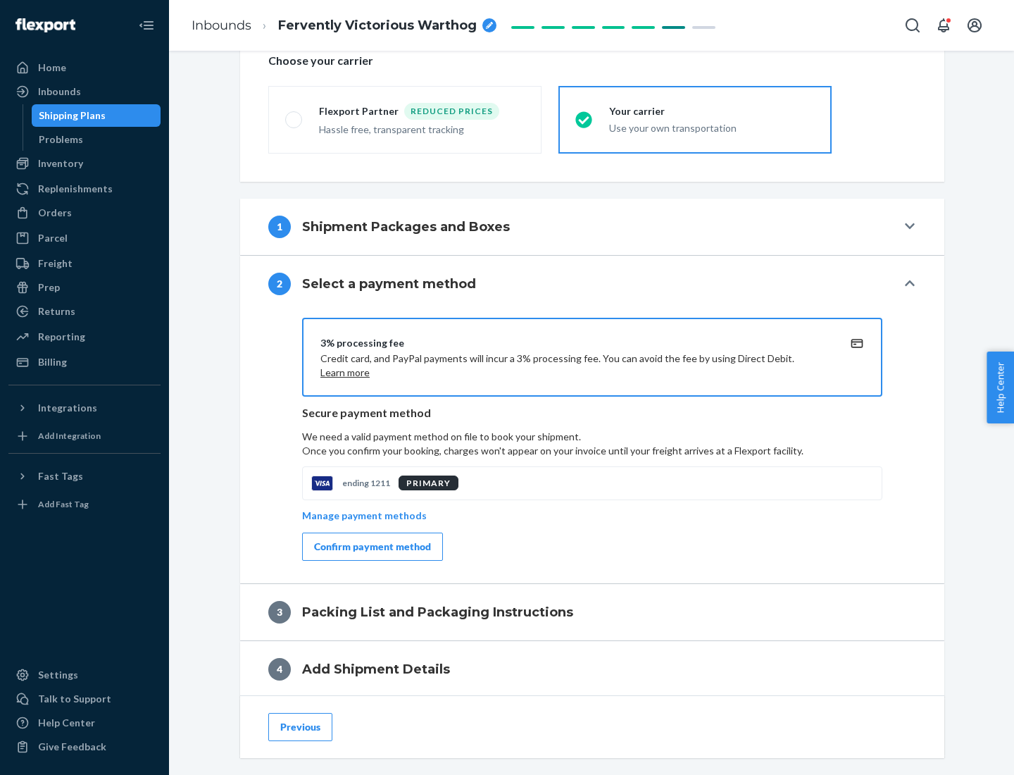
scroll to position [505, 0]
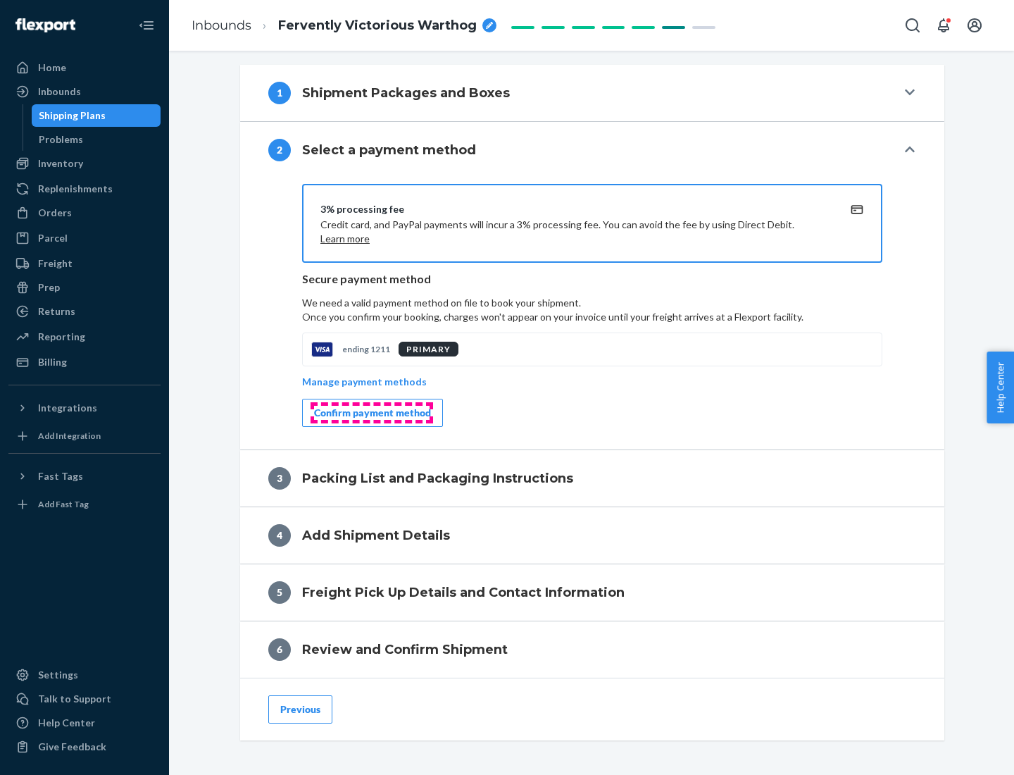
click at [371, 413] on div "Confirm payment method" at bounding box center [372, 413] width 117 height 14
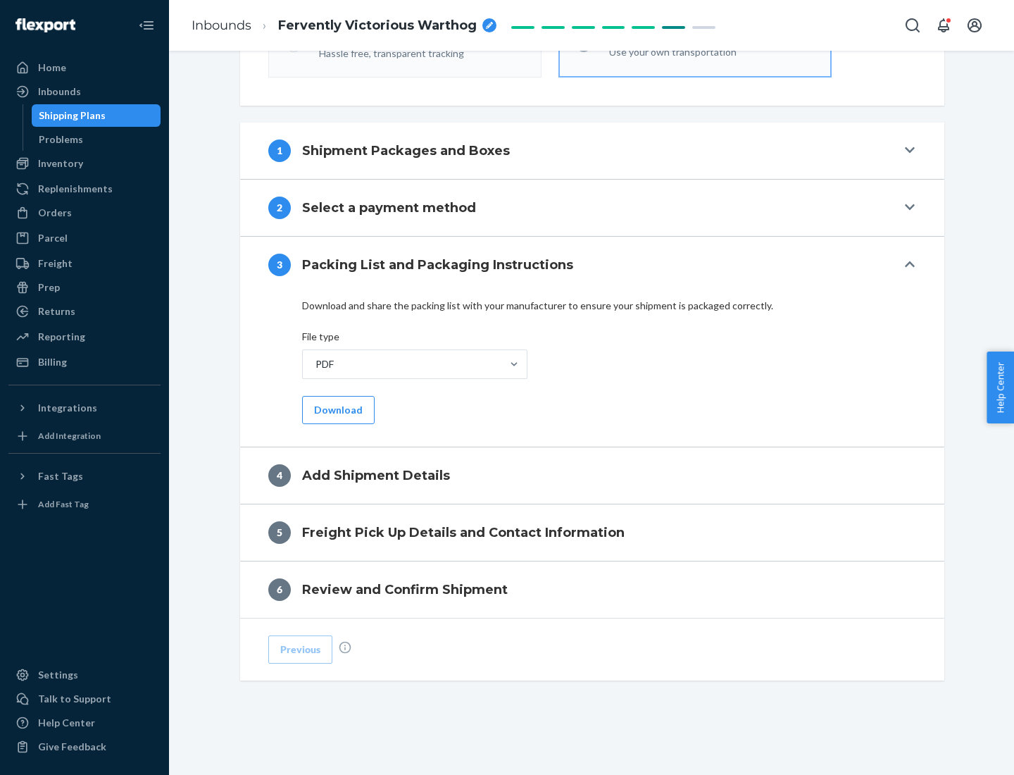
scroll to position [444, 0]
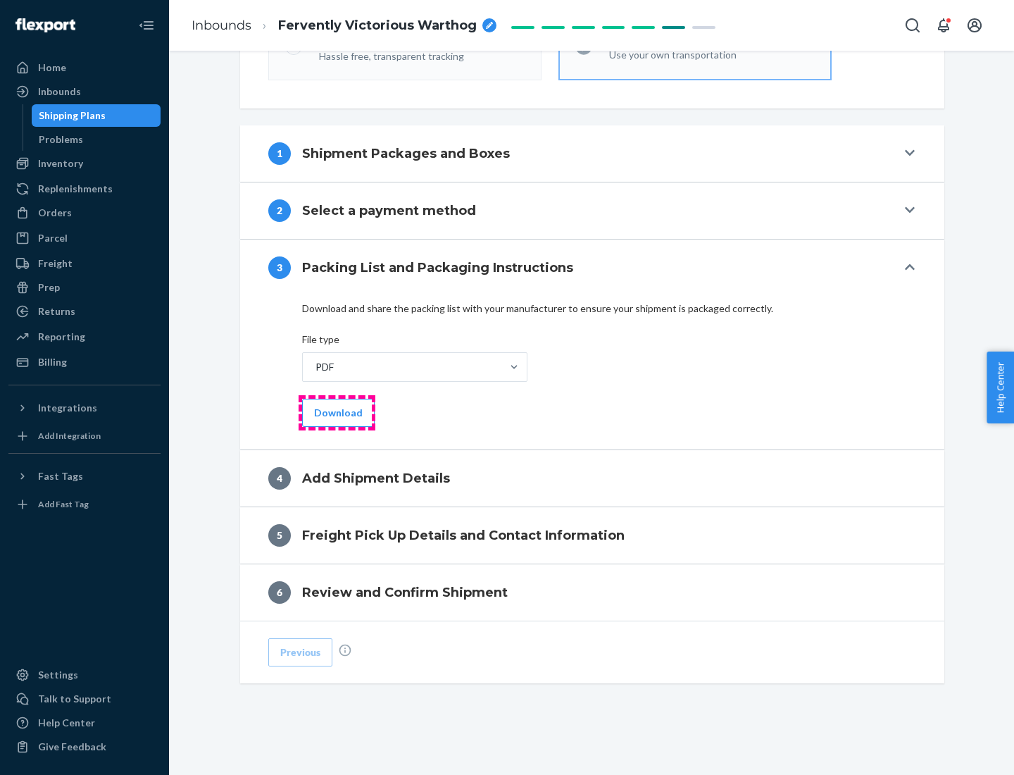
click at [337, 412] on button "Download" at bounding box center [338, 413] width 73 height 28
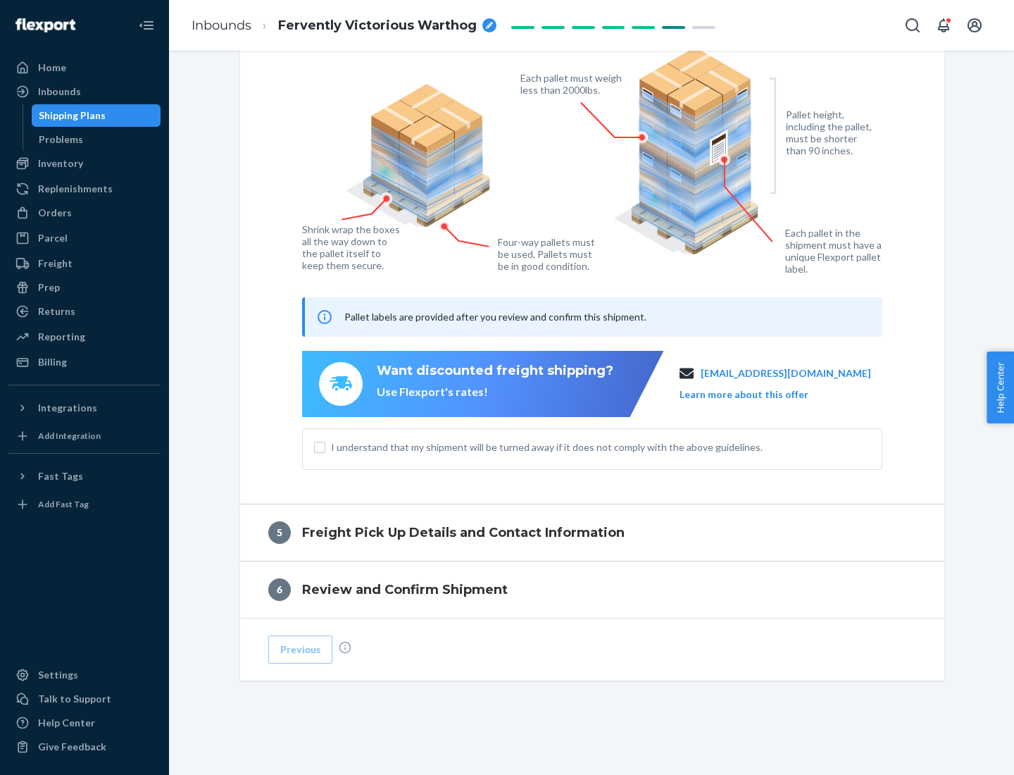
click at [592, 447] on span "I understand that my shipment will be turned away if it does not comply with th…" at bounding box center [601, 447] width 540 height 14
click at [325, 447] on input "I understand that my shipment will be turned away if it does not comply with th…" at bounding box center [319, 447] width 11 height 11
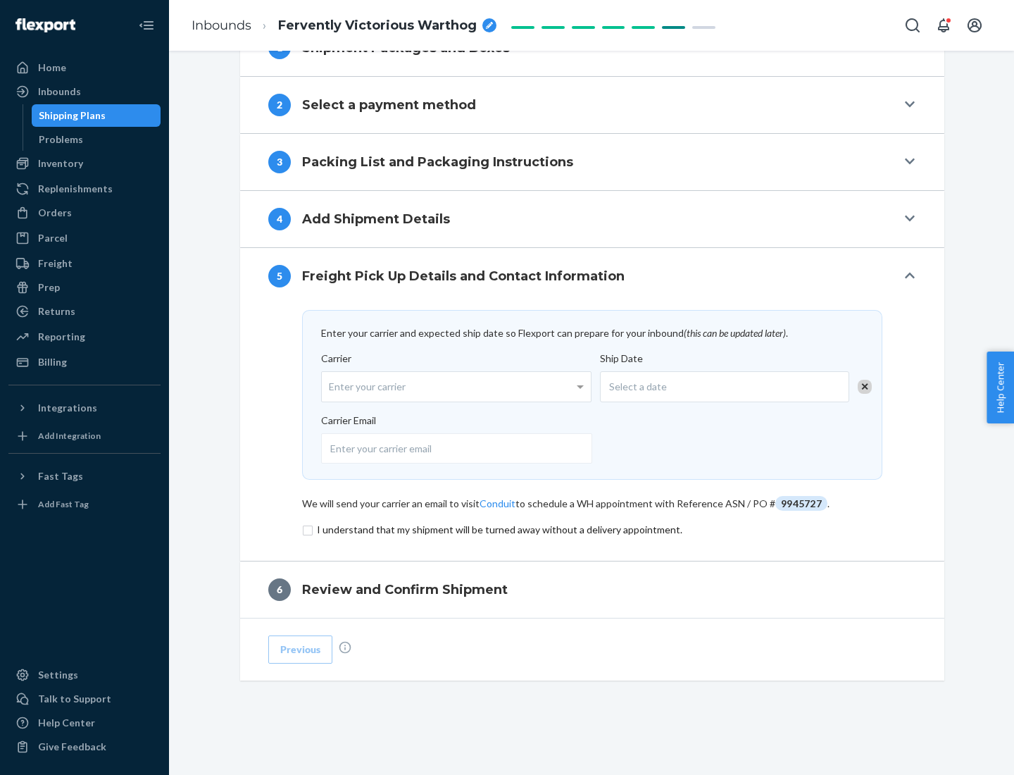
scroll to position [550, 0]
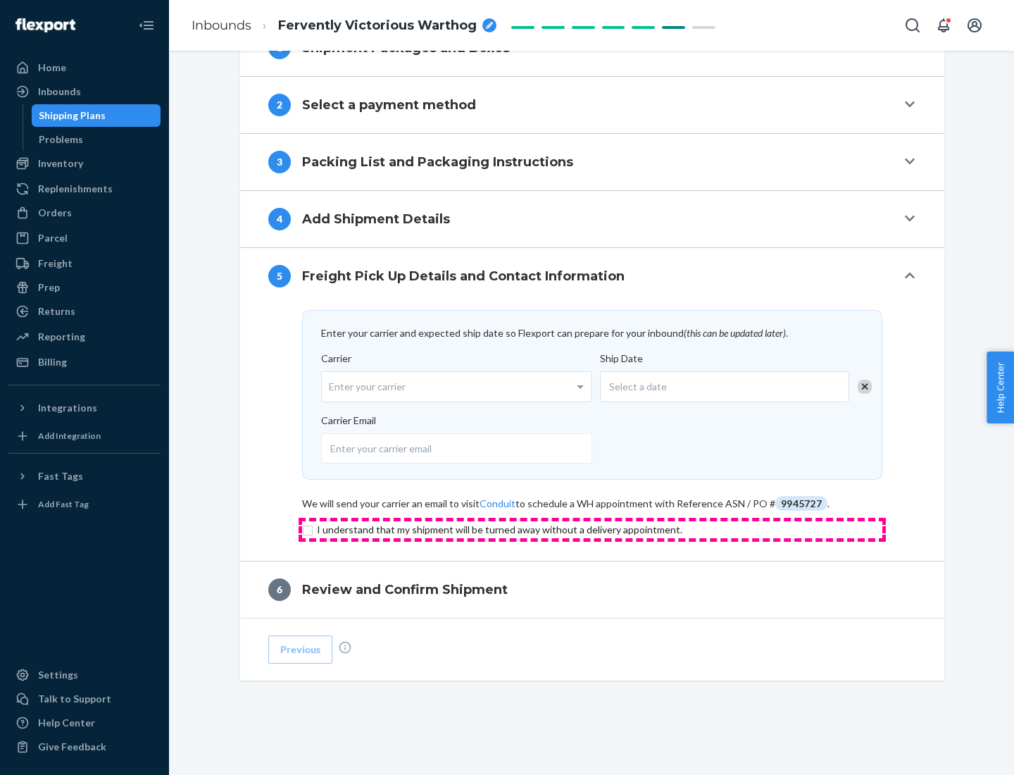
click at [592, 529] on input "checkbox" at bounding box center [592, 529] width 580 height 17
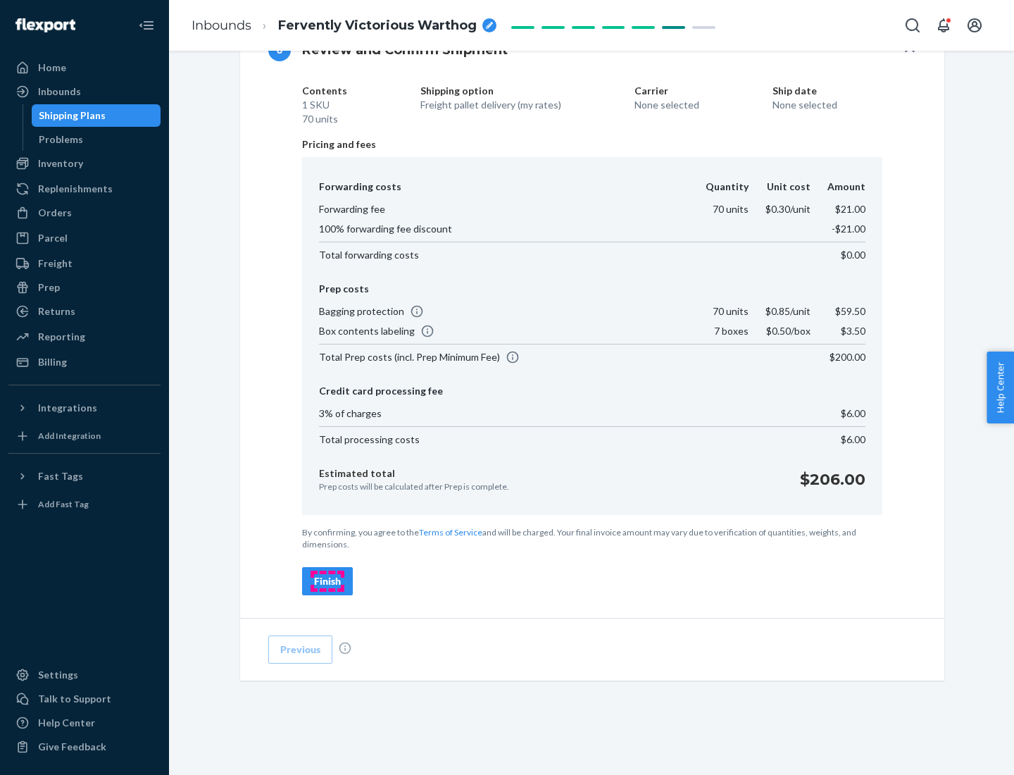
click at [328, 581] on div "Finish" at bounding box center [327, 581] width 27 height 14
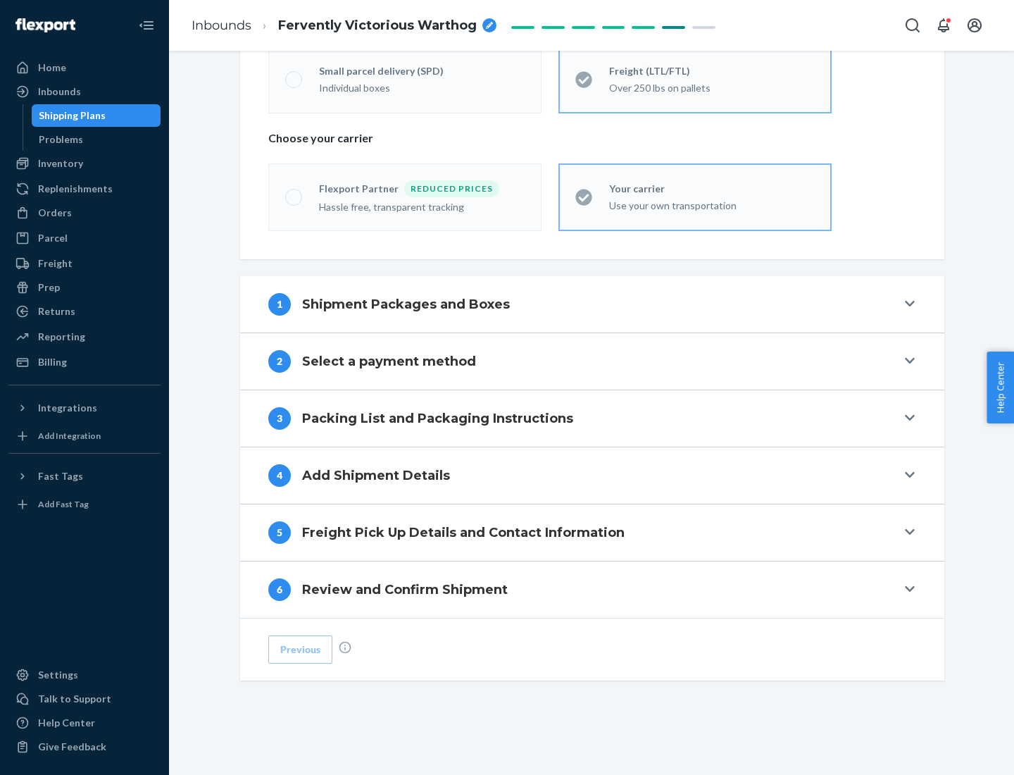
scroll to position [294, 0]
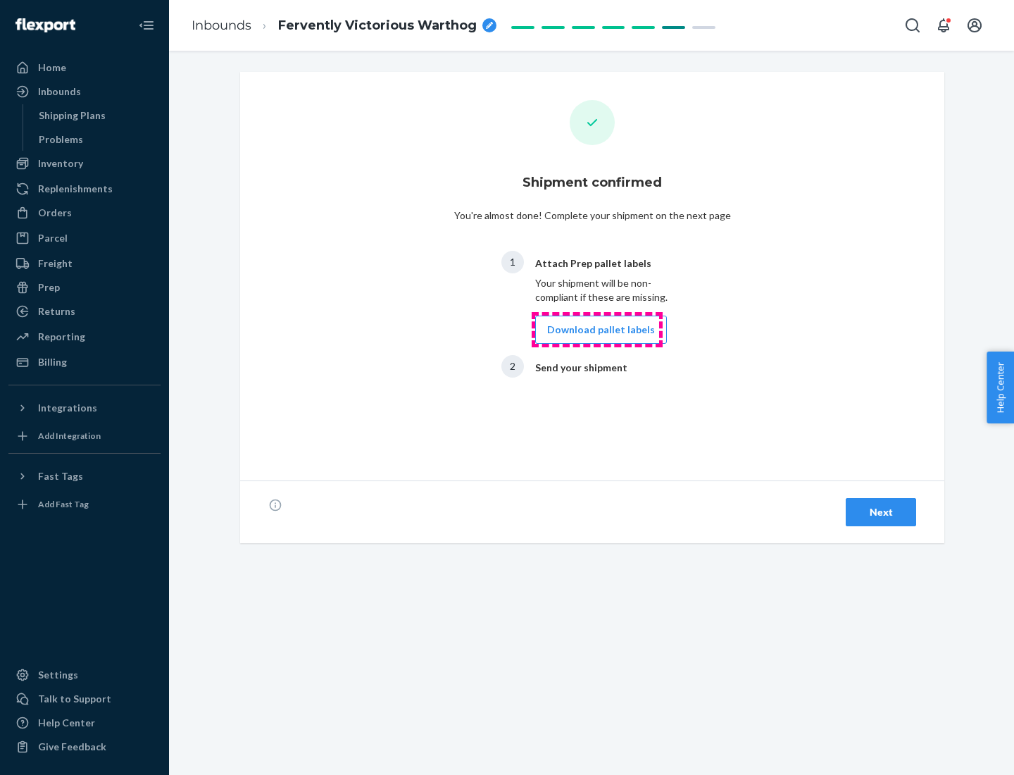
click at [597, 330] on button "Download pallet labels" at bounding box center [601, 330] width 132 height 28
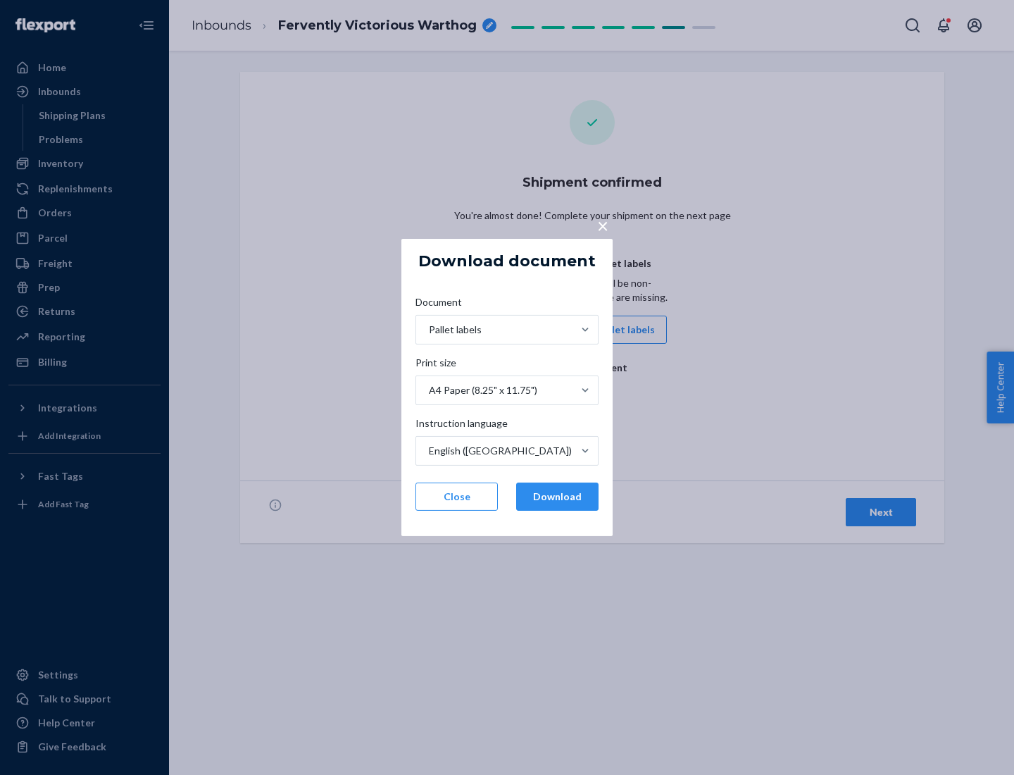
click at [557, 497] on button "Download" at bounding box center [557, 496] width 82 height 28
click at [602, 225] on span "×" at bounding box center [602, 225] width 11 height 24
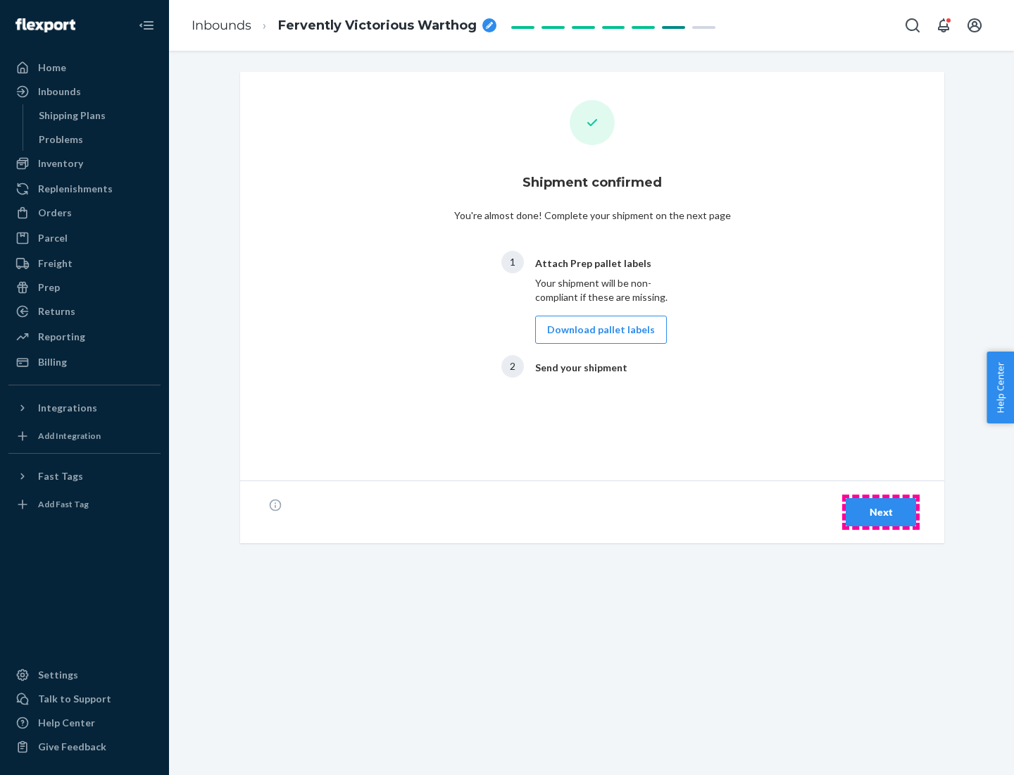
click at [881, 512] on div "Next" at bounding box center [881, 512] width 46 height 14
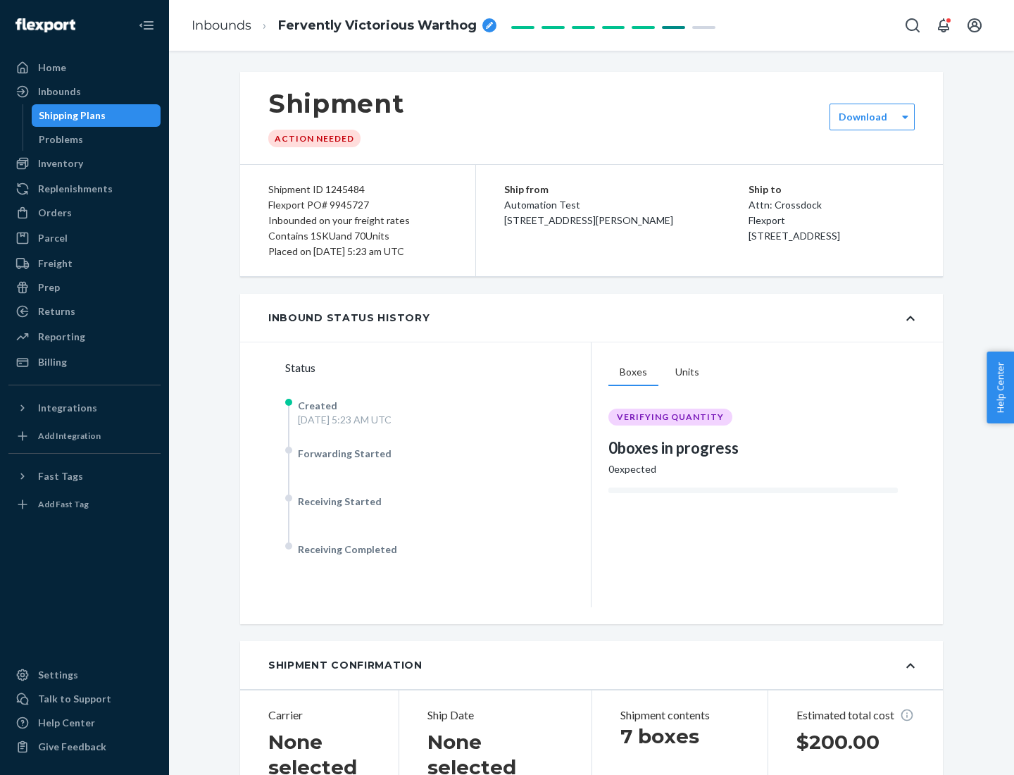
scroll to position [302, 0]
